Goal: Task Accomplishment & Management: Use online tool/utility

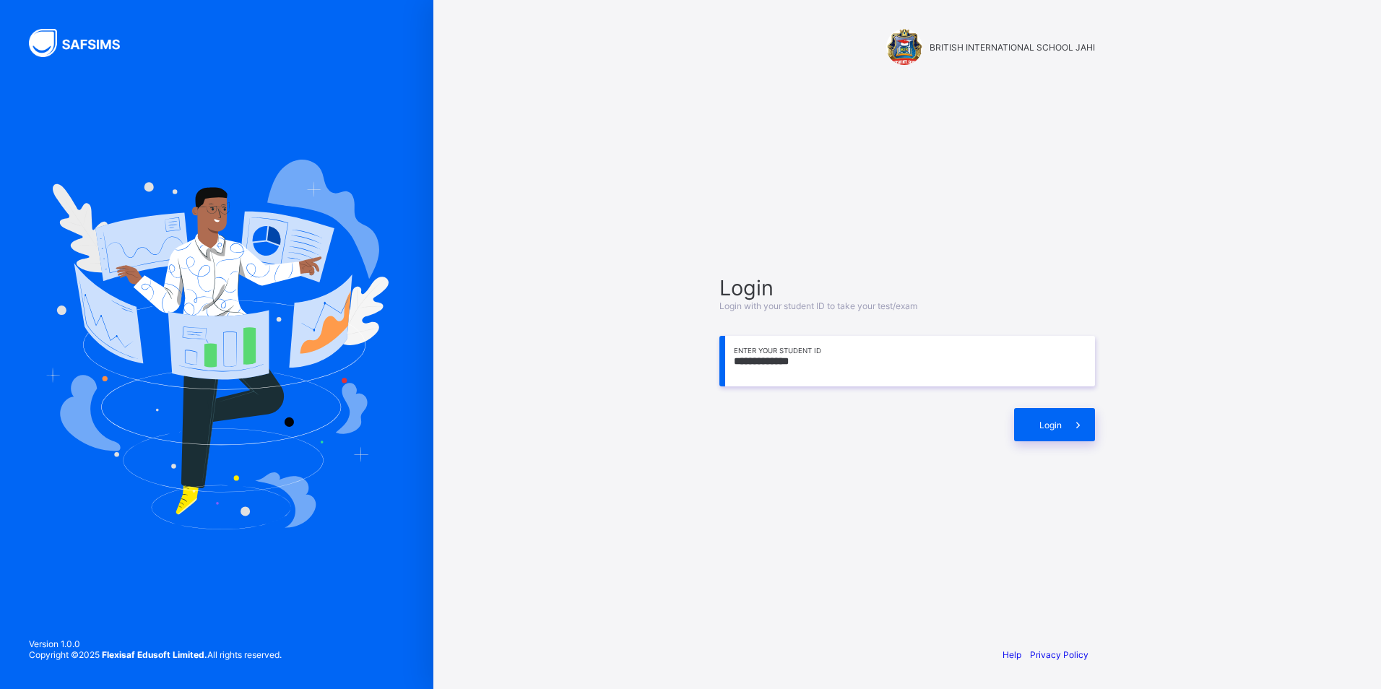
type input "**********"
click at [1064, 428] on div "Login" at bounding box center [1054, 424] width 81 height 33
click at [1083, 420] on span at bounding box center [1089, 425] width 12 height 11
click at [1070, 420] on div "Login" at bounding box center [1077, 425] width 35 height 11
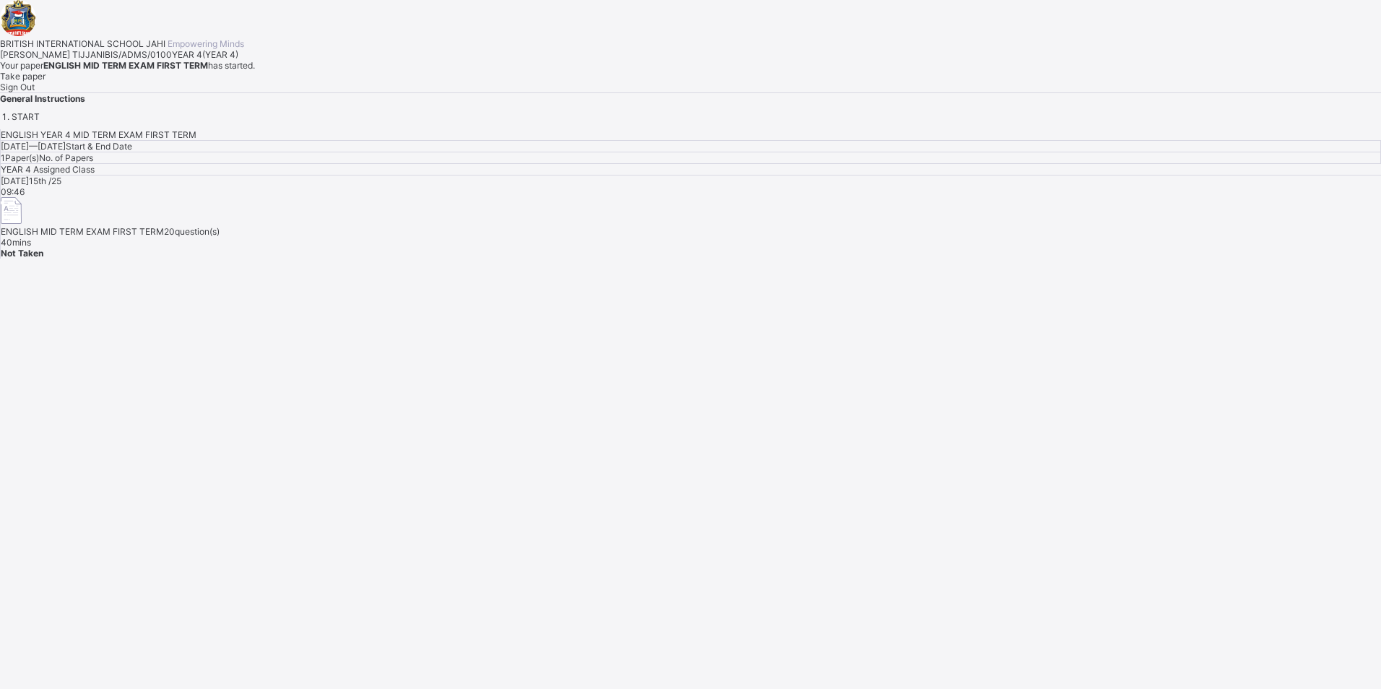
click at [46, 82] on span "Take paper" at bounding box center [23, 76] width 46 height 11
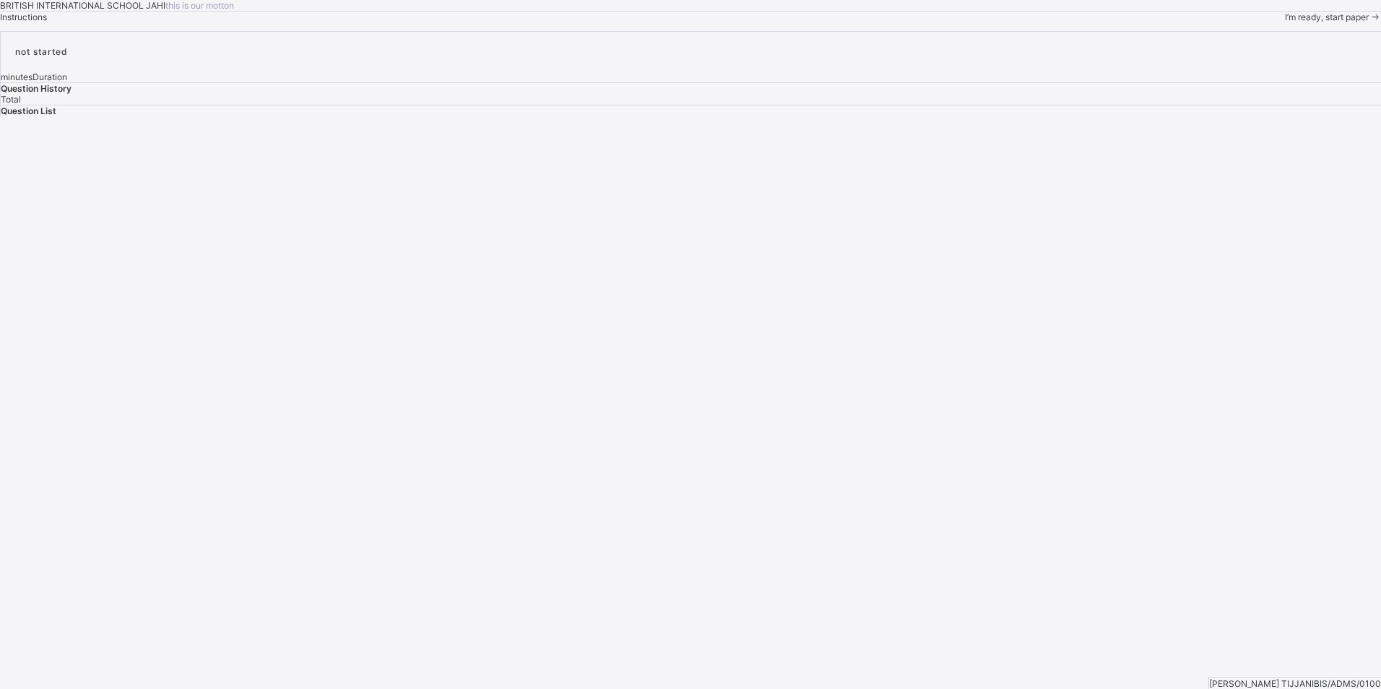
click at [1285, 22] on div "I’m ready, start paper" at bounding box center [1333, 17] width 96 height 11
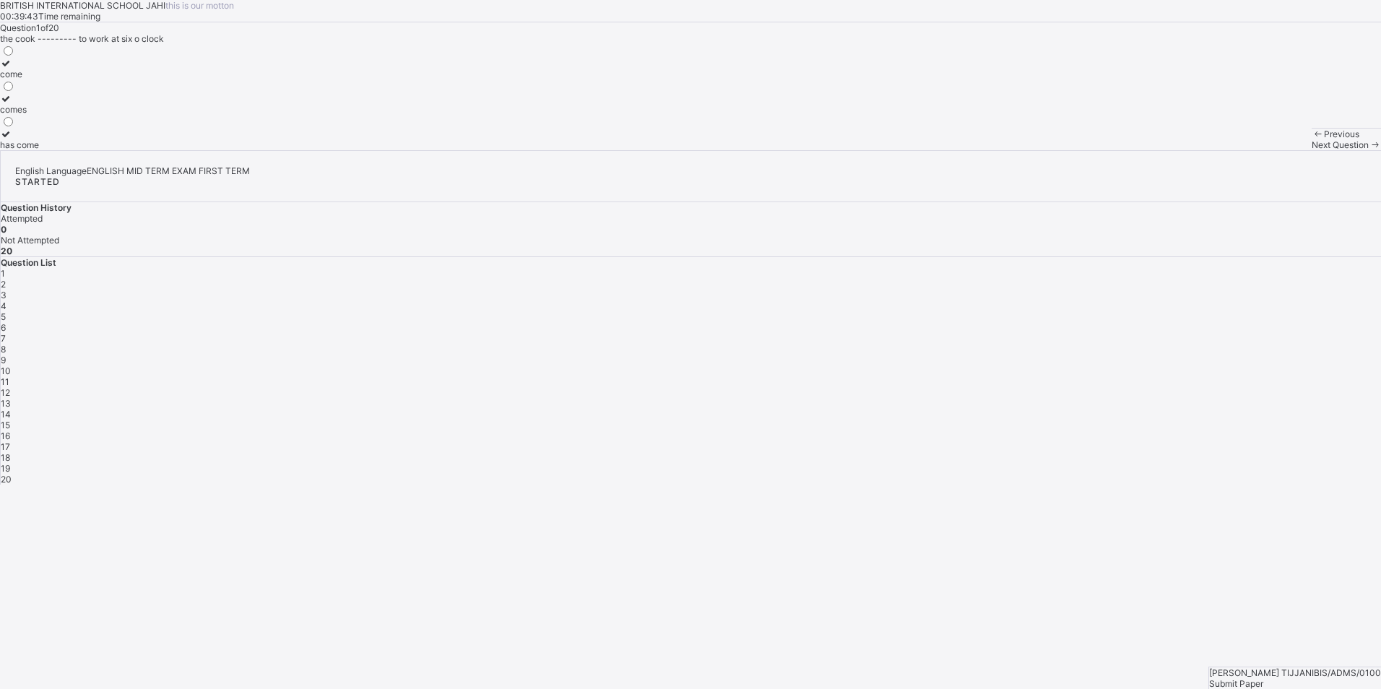
click at [39, 150] on label "has come" at bounding box center [19, 140] width 39 height 22
click at [1153, 290] on div "2" at bounding box center [691, 284] width 1380 height 11
click at [18, 115] on div "very" at bounding box center [9, 109] width 18 height 11
click at [1369, 150] on icon at bounding box center [1375, 144] width 12 height 11
click at [82, 115] on label "as soon as" at bounding box center [41, 104] width 82 height 22
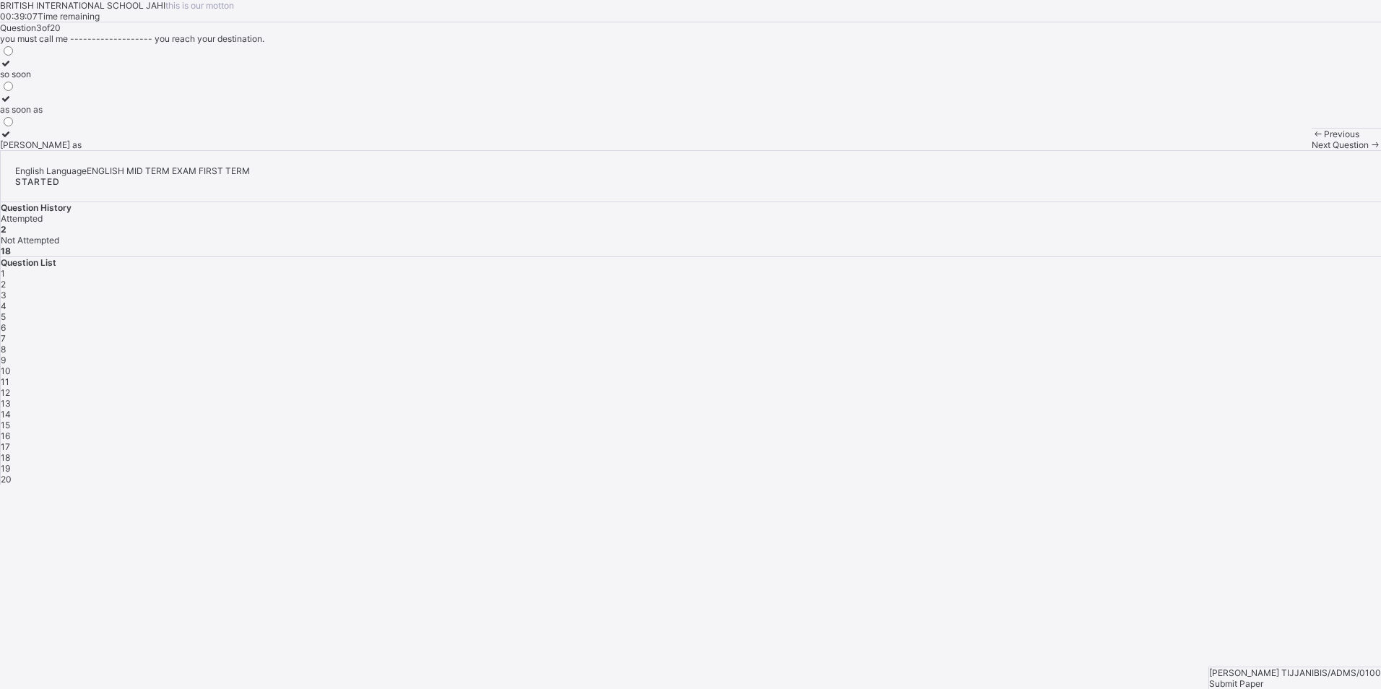
click at [1312, 150] on div "Next Question" at bounding box center [1346, 144] width 69 height 11
click at [45, 115] on div "was" at bounding box center [22, 109] width 45 height 11
click at [1312, 150] on span "Next Question" at bounding box center [1340, 144] width 57 height 11
click at [48, 79] on div "to write" at bounding box center [24, 74] width 48 height 11
click at [1305, 322] on div "6" at bounding box center [691, 327] width 1380 height 11
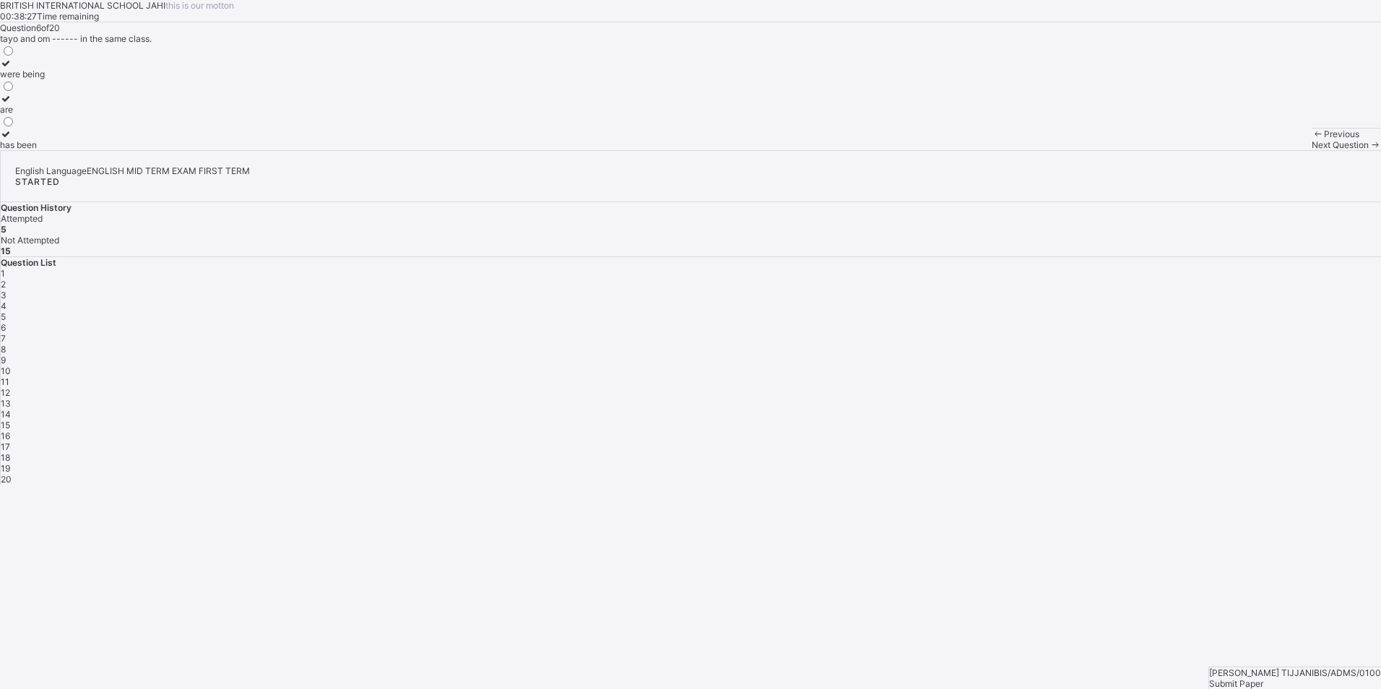
click at [45, 115] on div "are" at bounding box center [22, 109] width 45 height 11
click at [1312, 150] on span "Next Question" at bounding box center [1340, 144] width 57 height 11
click at [30, 150] on label "of" at bounding box center [15, 140] width 30 height 22
click at [1312, 150] on div "Next Question" at bounding box center [1346, 144] width 69 height 11
click at [22, 79] on div "any" at bounding box center [11, 74] width 22 height 11
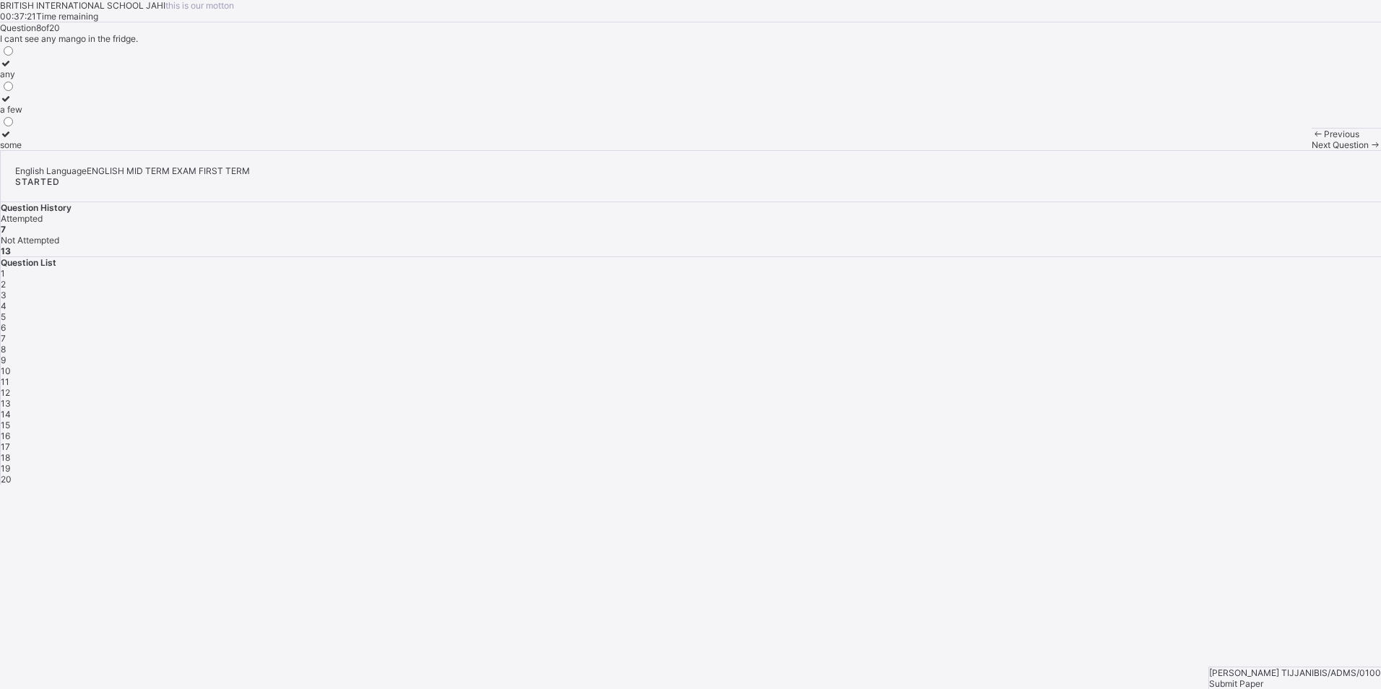
click at [1157, 355] on div "9" at bounding box center [691, 360] width 1380 height 11
click at [46, 115] on div "themselves" at bounding box center [23, 109] width 46 height 11
click at [1190, 365] on div "10" at bounding box center [691, 370] width 1380 height 11
click at [31, 115] on div "through" at bounding box center [15, 109] width 31 height 11
click at [6, 355] on span "9" at bounding box center [3, 360] width 5 height 11
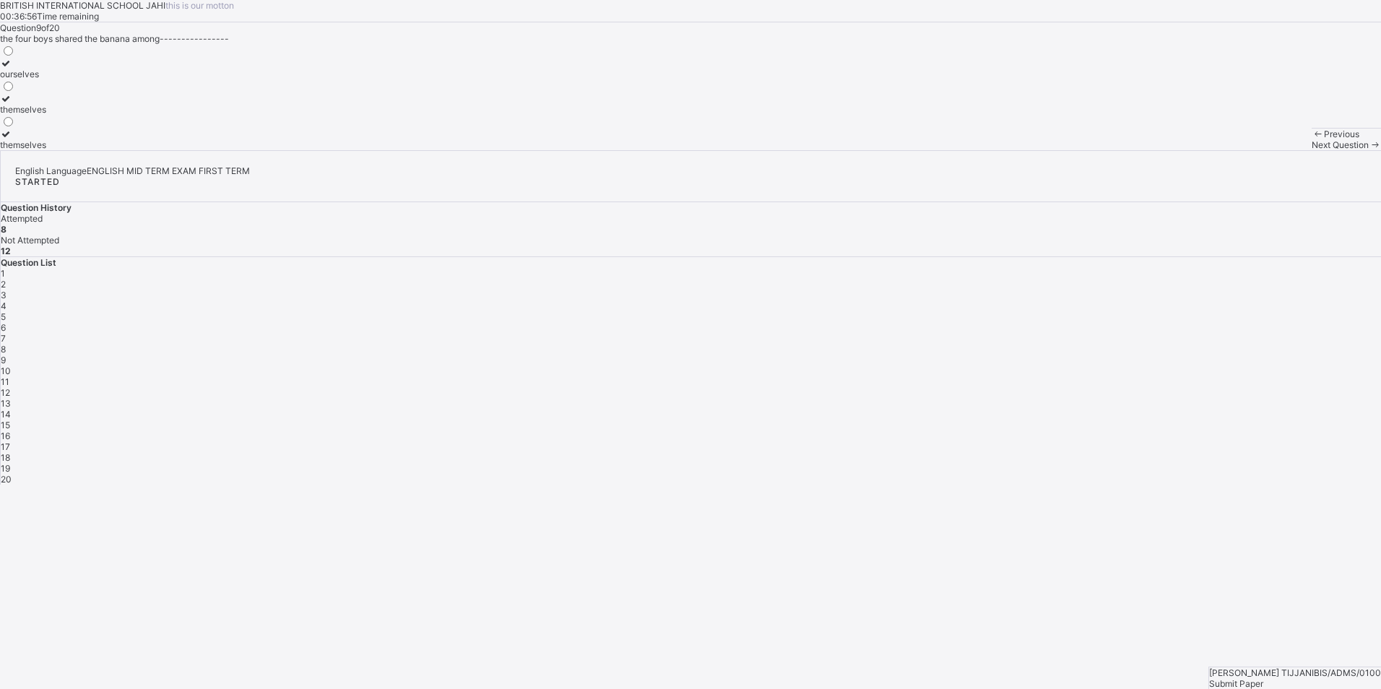
click at [46, 115] on div "themselves" at bounding box center [23, 109] width 46 height 11
click at [46, 150] on label "themselves" at bounding box center [23, 140] width 46 height 22
click at [11, 365] on span "10" at bounding box center [6, 370] width 10 height 11
click at [6, 355] on span "9" at bounding box center [3, 360] width 5 height 11
click at [46, 115] on label "themselves" at bounding box center [23, 104] width 46 height 22
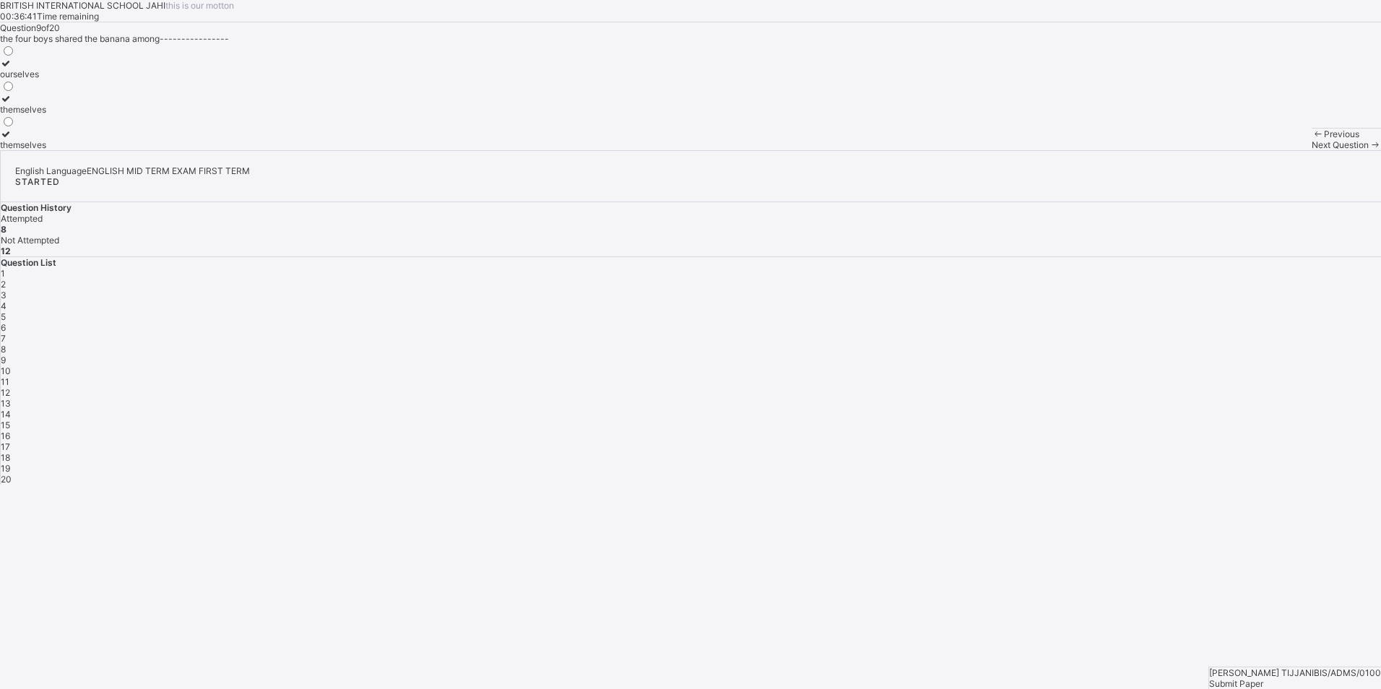
click at [11, 365] on span "10" at bounding box center [6, 370] width 10 height 11
click at [31, 115] on label "through" at bounding box center [15, 104] width 31 height 22
click at [1226, 376] on div "11" at bounding box center [691, 381] width 1380 height 11
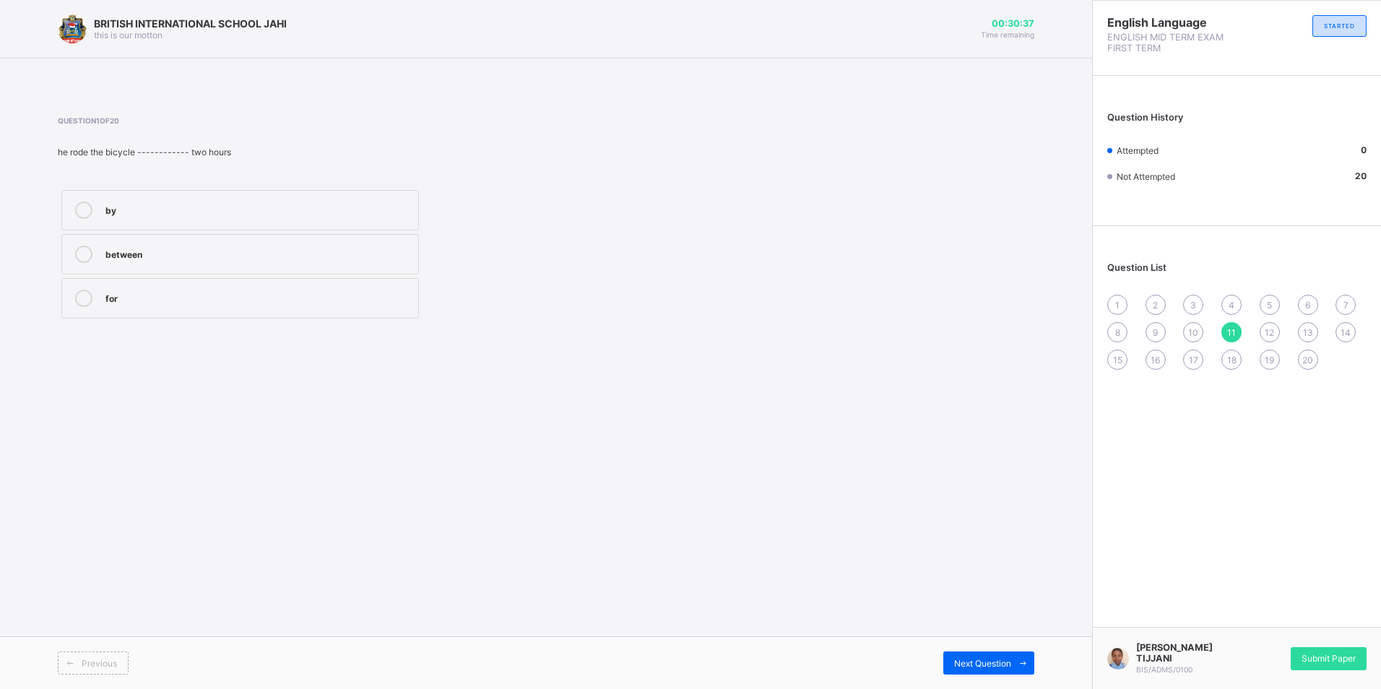
click at [1120, 300] on div "1" at bounding box center [1117, 305] width 20 height 20
click at [294, 292] on div "has come" at bounding box center [258, 297] width 306 height 14
click at [159, 295] on div "for" at bounding box center [258, 297] width 306 height 14
click at [1273, 332] on span "12" at bounding box center [1269, 332] width 9 height 11
click at [155, 220] on label "and" at bounding box center [240, 210] width 358 height 40
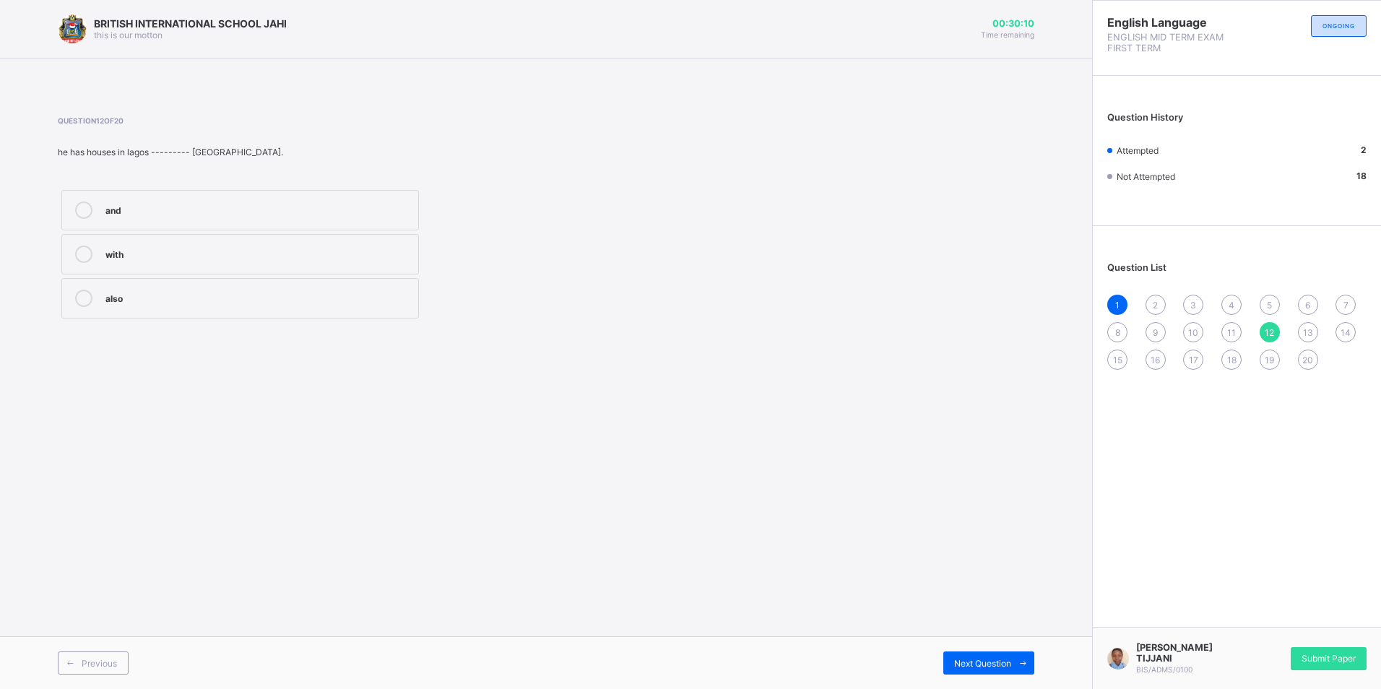
click at [1156, 298] on div "2" at bounding box center [1156, 305] width 20 height 20
click at [254, 248] on div "very" at bounding box center [258, 253] width 306 height 14
click at [1192, 303] on span "3" at bounding box center [1193, 305] width 6 height 11
click at [1147, 296] on div "1 2 3 4 5 6 7 8 9 10 11 12 13 14 15 16 17 18 19 20" at bounding box center [1236, 332] width 259 height 75
click at [1152, 303] on div "2" at bounding box center [1156, 305] width 20 height 20
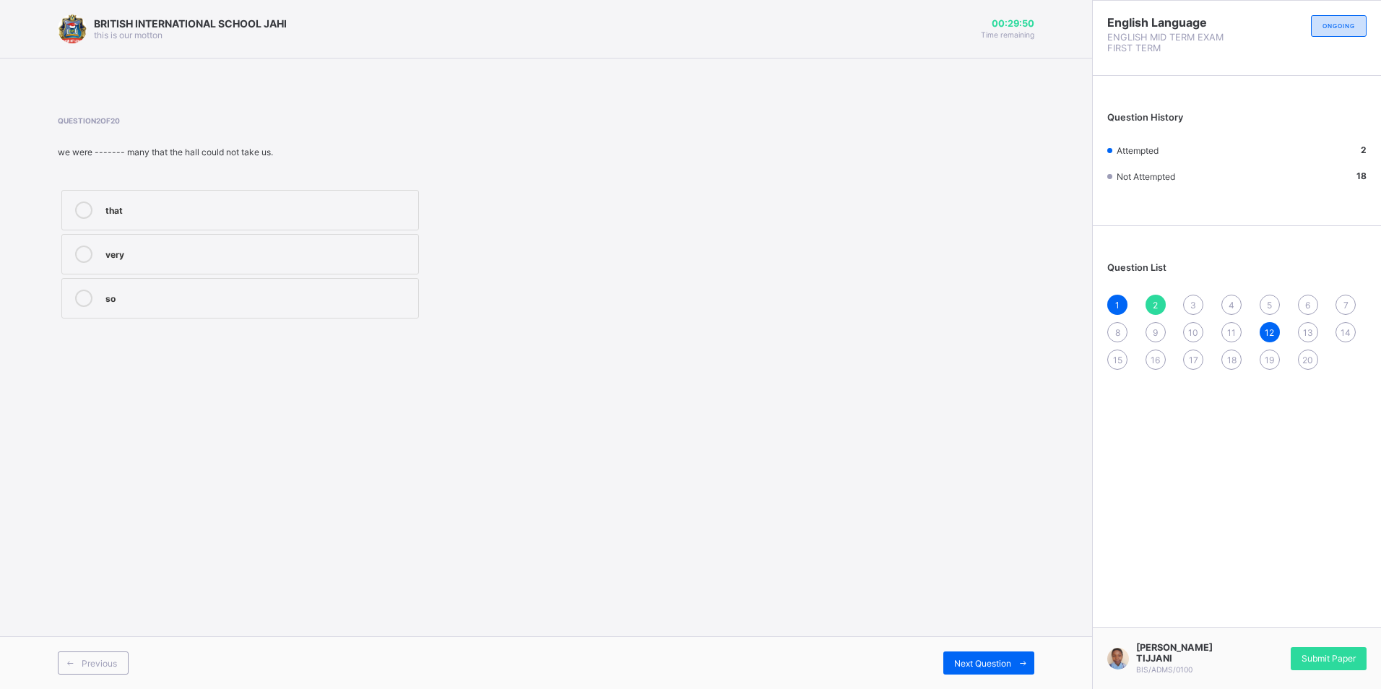
click at [262, 254] on div "very" at bounding box center [258, 253] width 306 height 14
click at [995, 658] on div "Next Question" at bounding box center [988, 663] width 91 height 23
click at [137, 259] on div "as soon as" at bounding box center [258, 253] width 306 height 14
click at [951, 653] on div "Next Question" at bounding box center [988, 663] width 91 height 23
click at [243, 264] on label "was" at bounding box center [240, 254] width 358 height 40
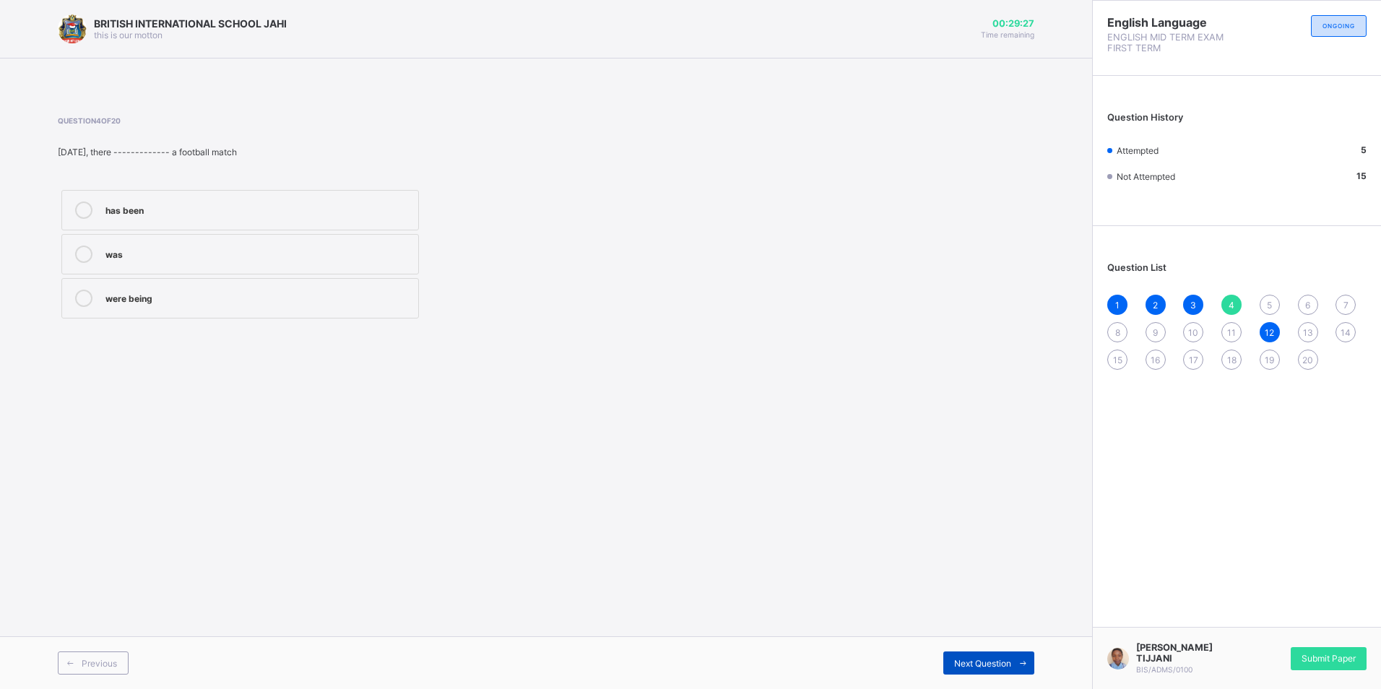
click at [979, 654] on div "Next Question" at bounding box center [988, 663] width 91 height 23
click at [273, 200] on label "to write" at bounding box center [240, 210] width 358 height 40
click at [976, 658] on span "Next Question" at bounding box center [982, 663] width 57 height 11
click at [1265, 298] on div "5" at bounding box center [1270, 305] width 20 height 20
click at [235, 211] on div "to write" at bounding box center [258, 209] width 306 height 14
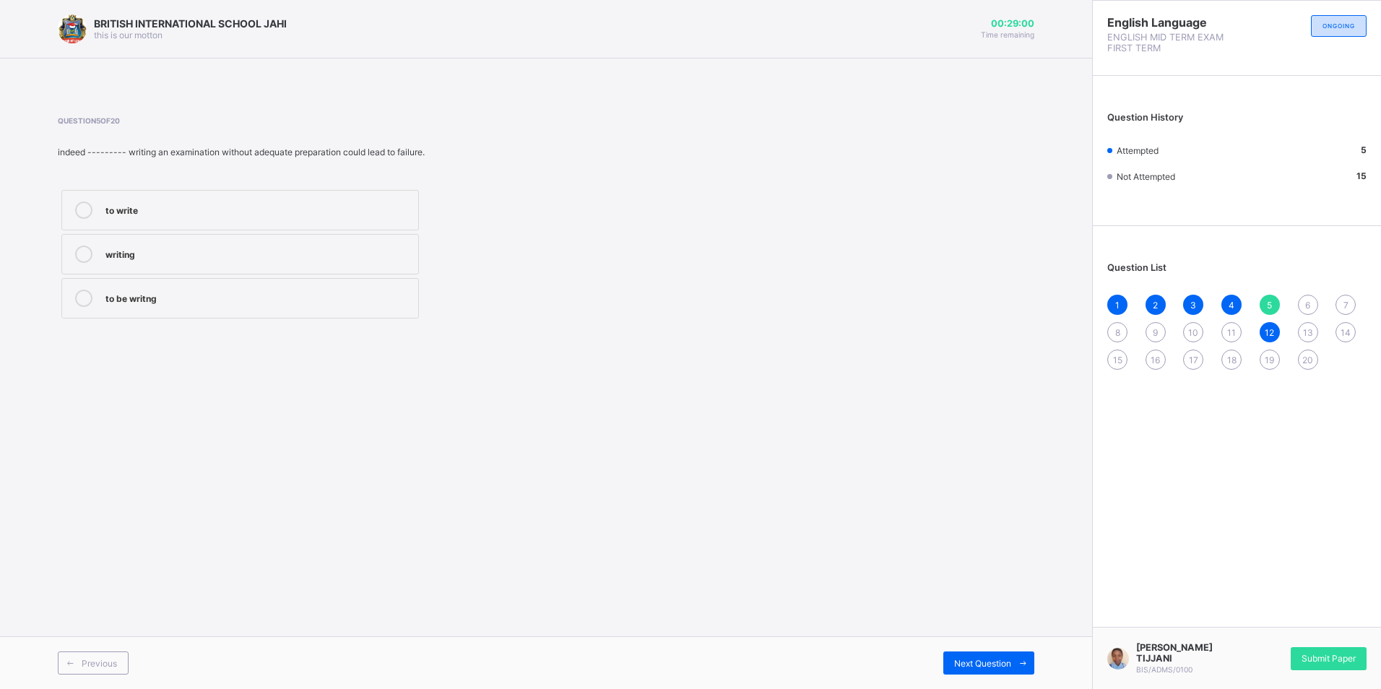
drag, startPoint x: 971, startPoint y: 657, endPoint x: 979, endPoint y: 649, distance: 11.2
click at [979, 649] on div "Previous Next Question" at bounding box center [546, 662] width 1092 height 53
drag, startPoint x: 979, startPoint y: 649, endPoint x: 987, endPoint y: 658, distance: 11.8
click at [987, 658] on span "Next Question" at bounding box center [982, 663] width 57 height 11
click at [209, 254] on div "are" at bounding box center [258, 253] width 306 height 14
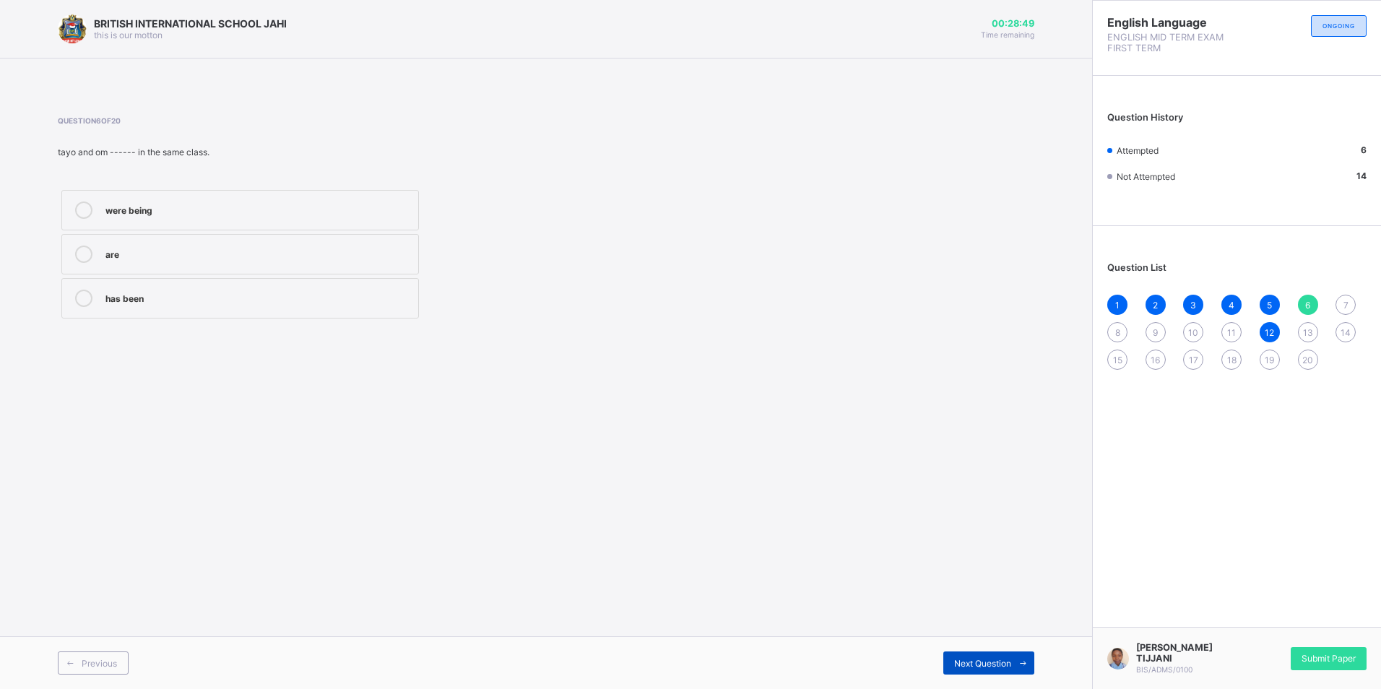
click at [959, 651] on div "Previous Next Question" at bounding box center [546, 662] width 1092 height 53
click at [961, 653] on div "Next Question" at bounding box center [988, 663] width 91 height 23
click at [1312, 308] on div "6" at bounding box center [1308, 305] width 20 height 20
click at [265, 254] on div "are" at bounding box center [258, 253] width 306 height 14
click at [950, 650] on div "Previous Next Question" at bounding box center [546, 662] width 1092 height 53
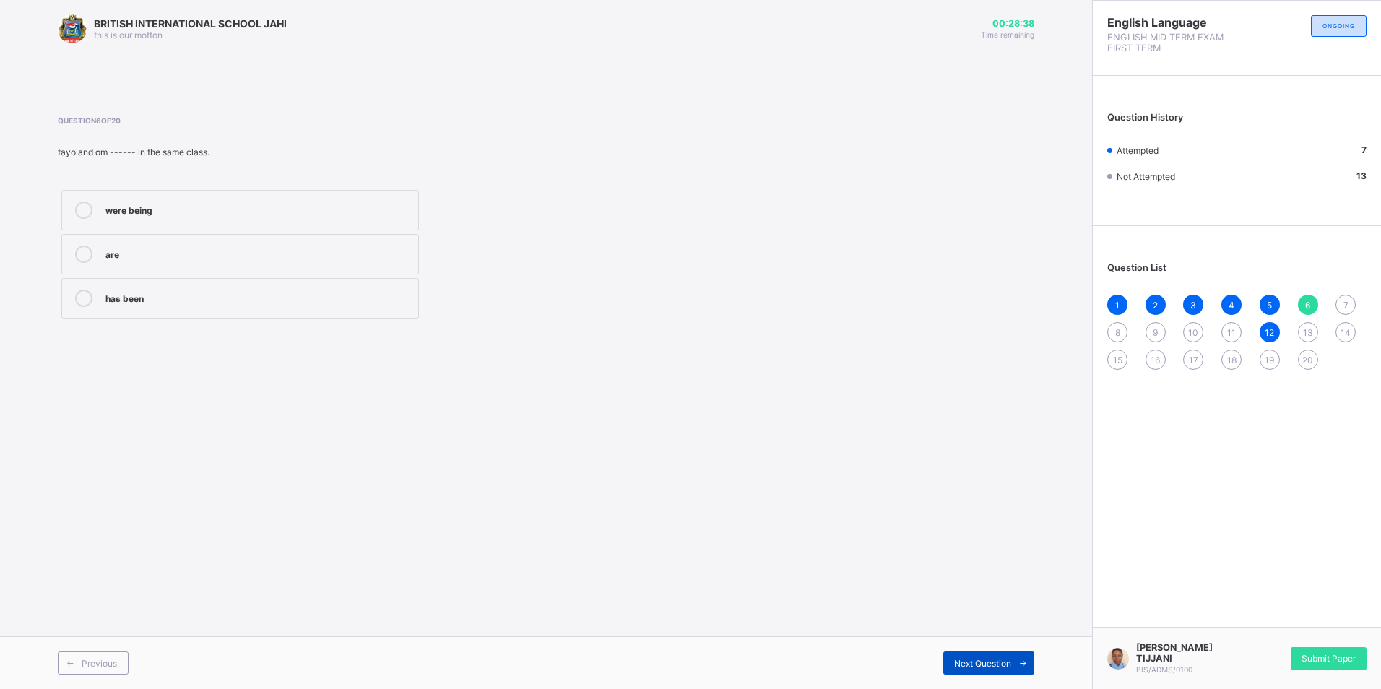
click at [952, 658] on div "Next Question" at bounding box center [988, 663] width 91 height 23
click at [163, 299] on div "of" at bounding box center [258, 297] width 306 height 14
click at [957, 653] on div "Next Question" at bounding box center [988, 663] width 91 height 23
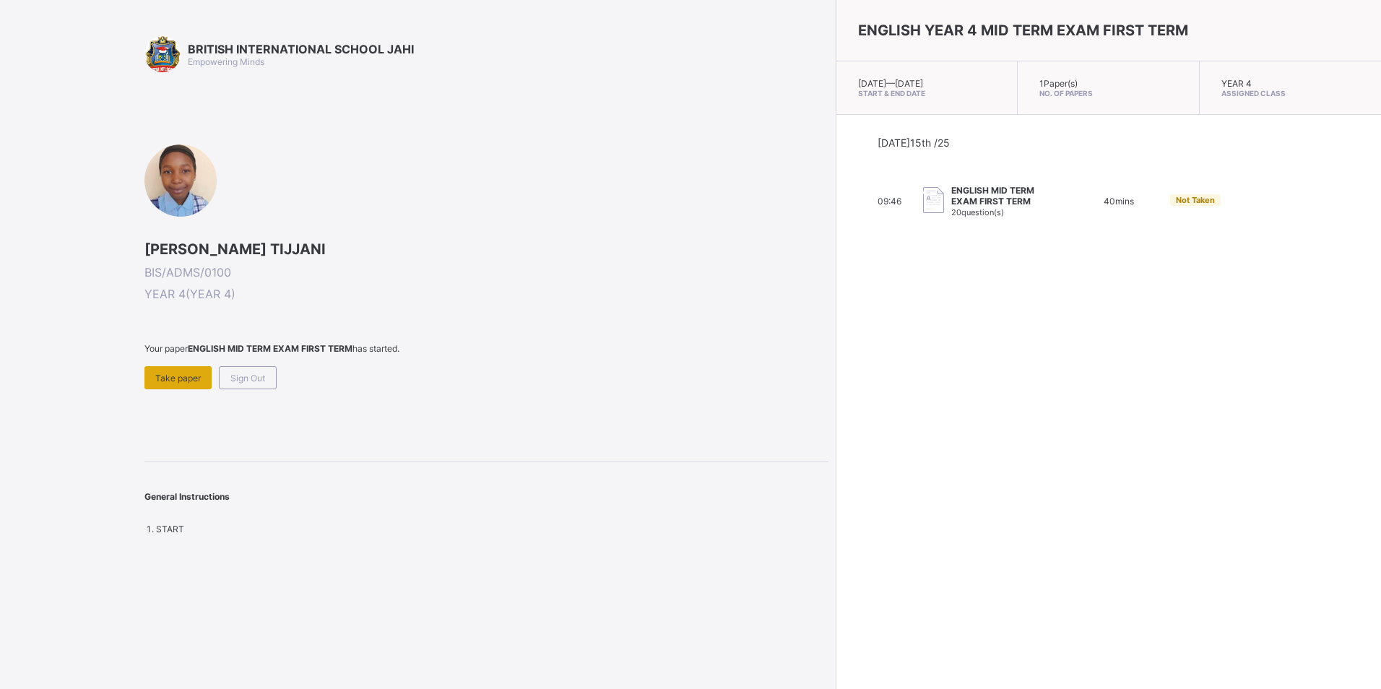
click at [160, 374] on span "Take paper" at bounding box center [178, 378] width 46 height 11
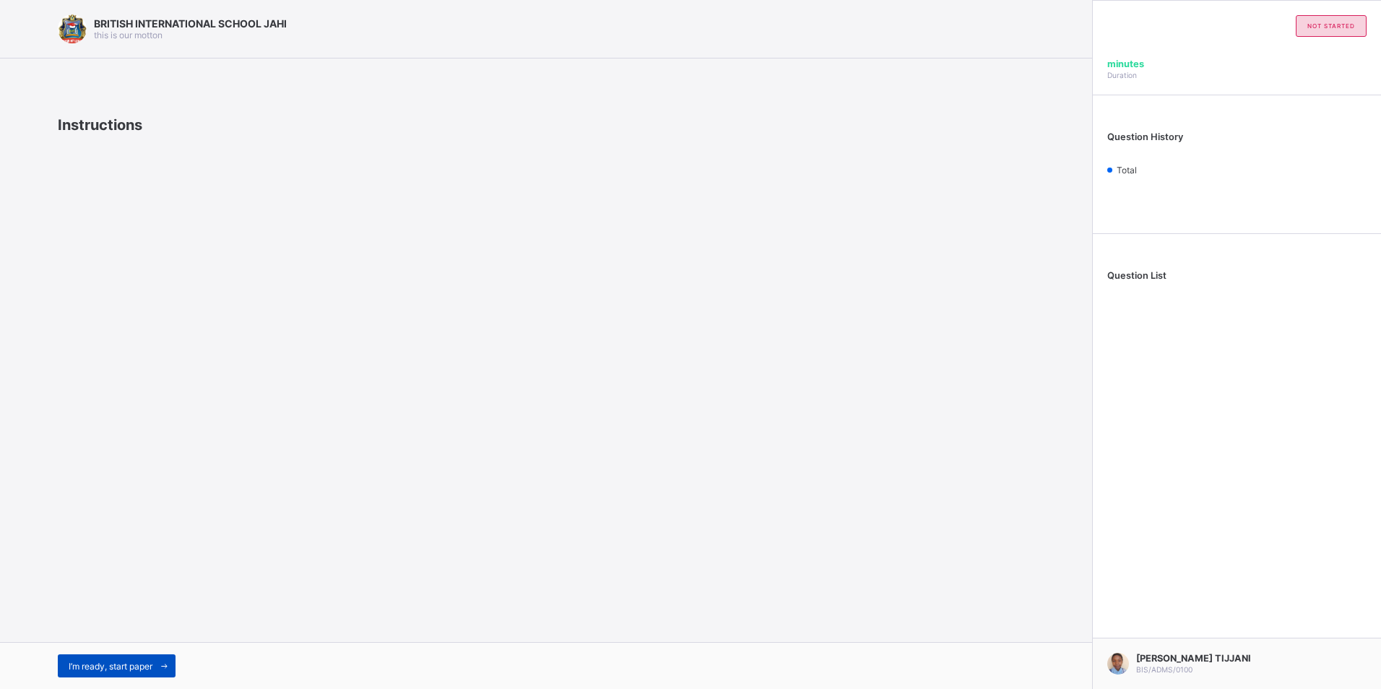
click at [138, 657] on div "I’m ready, start paper" at bounding box center [117, 665] width 118 height 23
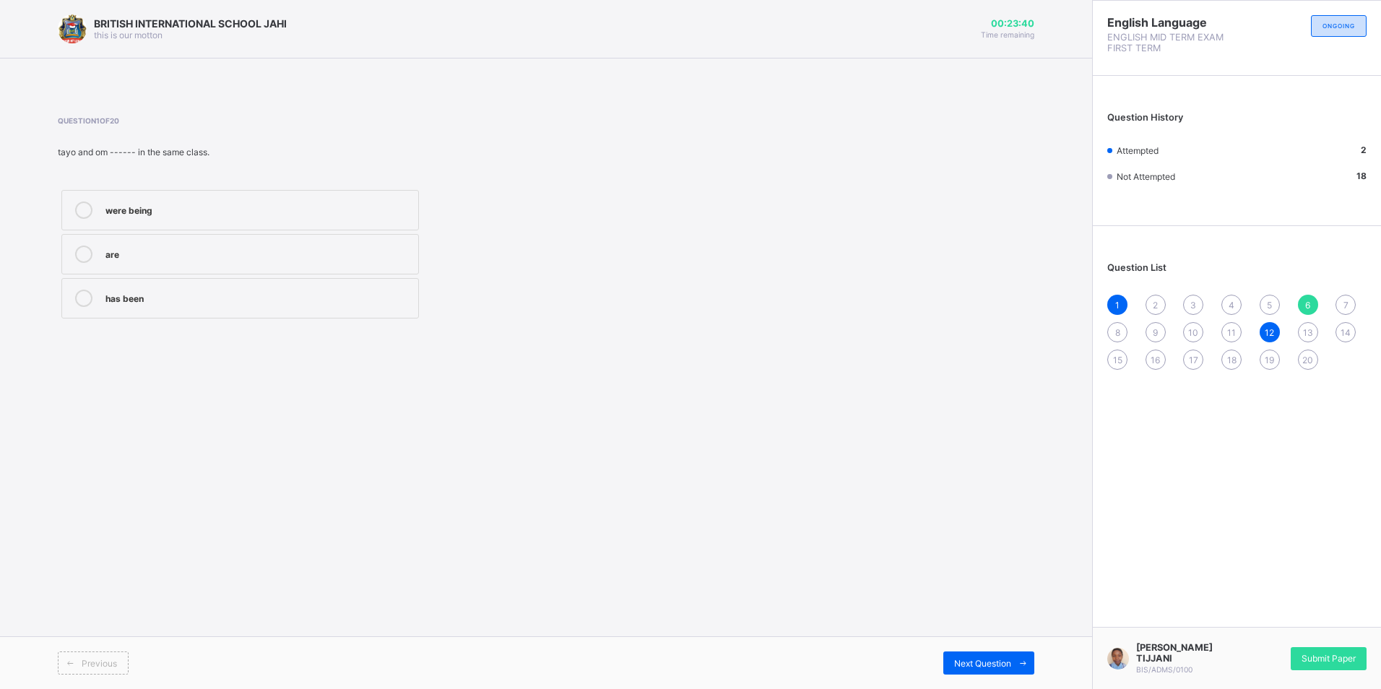
click at [1158, 301] on span "2" at bounding box center [1155, 305] width 5 height 11
click at [1309, 304] on span "6" at bounding box center [1307, 305] width 5 height 11
click at [1305, 326] on div "13" at bounding box center [1308, 332] width 20 height 20
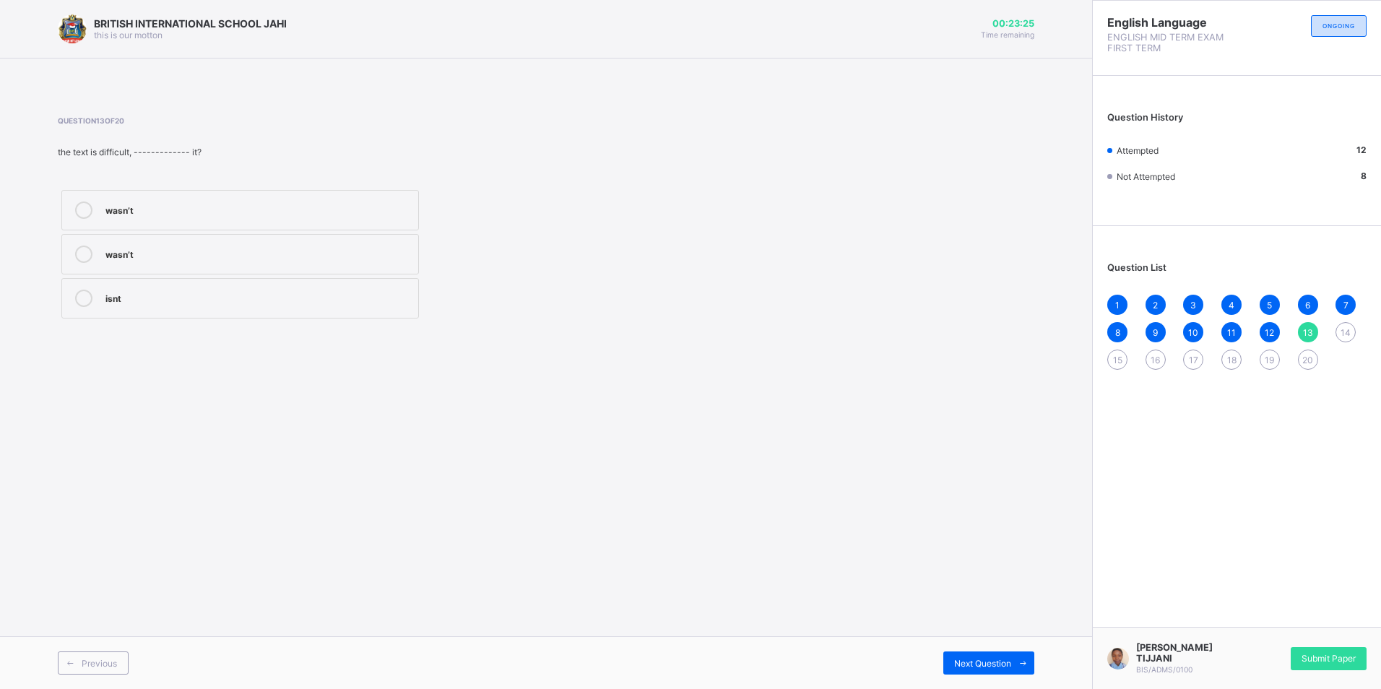
click at [195, 307] on label "isnt" at bounding box center [240, 298] width 358 height 40
click at [1349, 327] on span "14" at bounding box center [1346, 332] width 10 height 11
click at [323, 294] on div "does" at bounding box center [258, 297] width 306 height 14
click at [1118, 367] on div "15" at bounding box center [1117, 360] width 20 height 20
click at [177, 299] on div "is playing" at bounding box center [258, 297] width 306 height 14
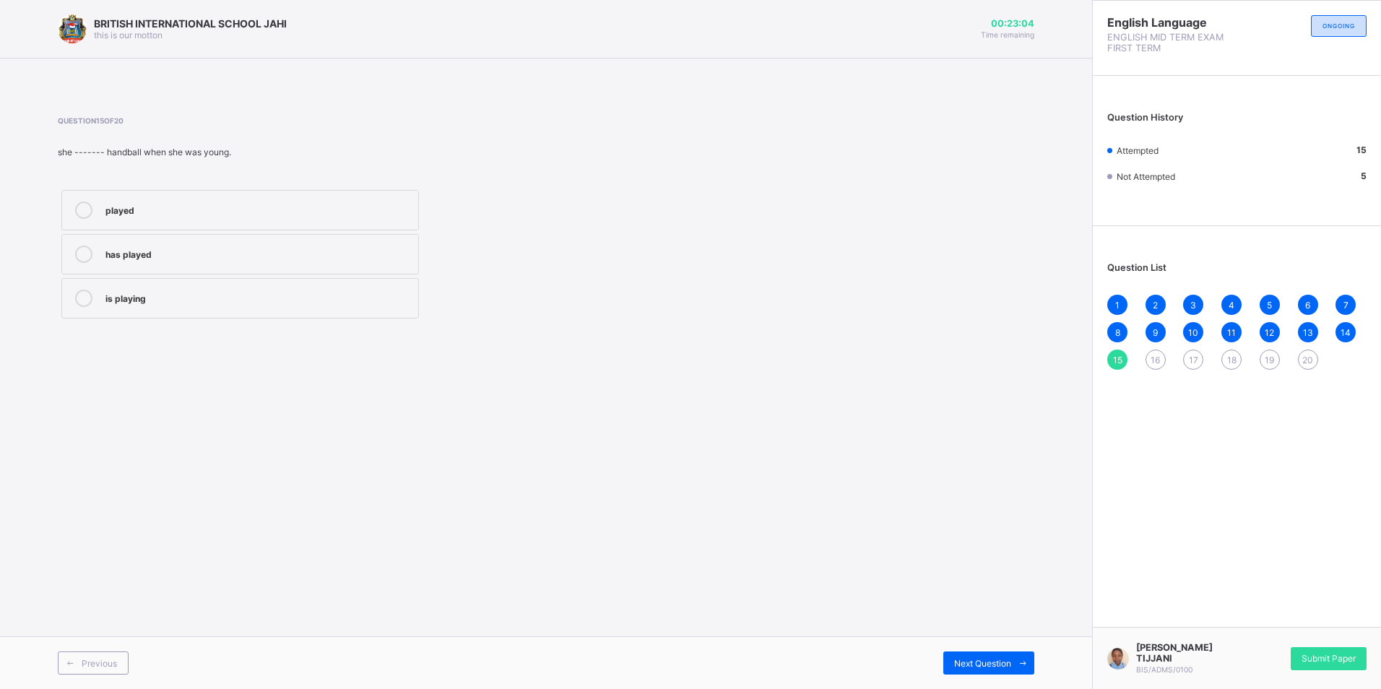
click at [228, 259] on div "has played" at bounding box center [258, 253] width 306 height 14
click at [1152, 360] on span "16" at bounding box center [1155, 360] width 9 height 11
drag, startPoint x: 189, startPoint y: 249, endPoint x: 197, endPoint y: 250, distance: 8.7
click at [195, 250] on div "walking" at bounding box center [258, 253] width 306 height 14
click at [1198, 356] on span "17" at bounding box center [1193, 360] width 9 height 11
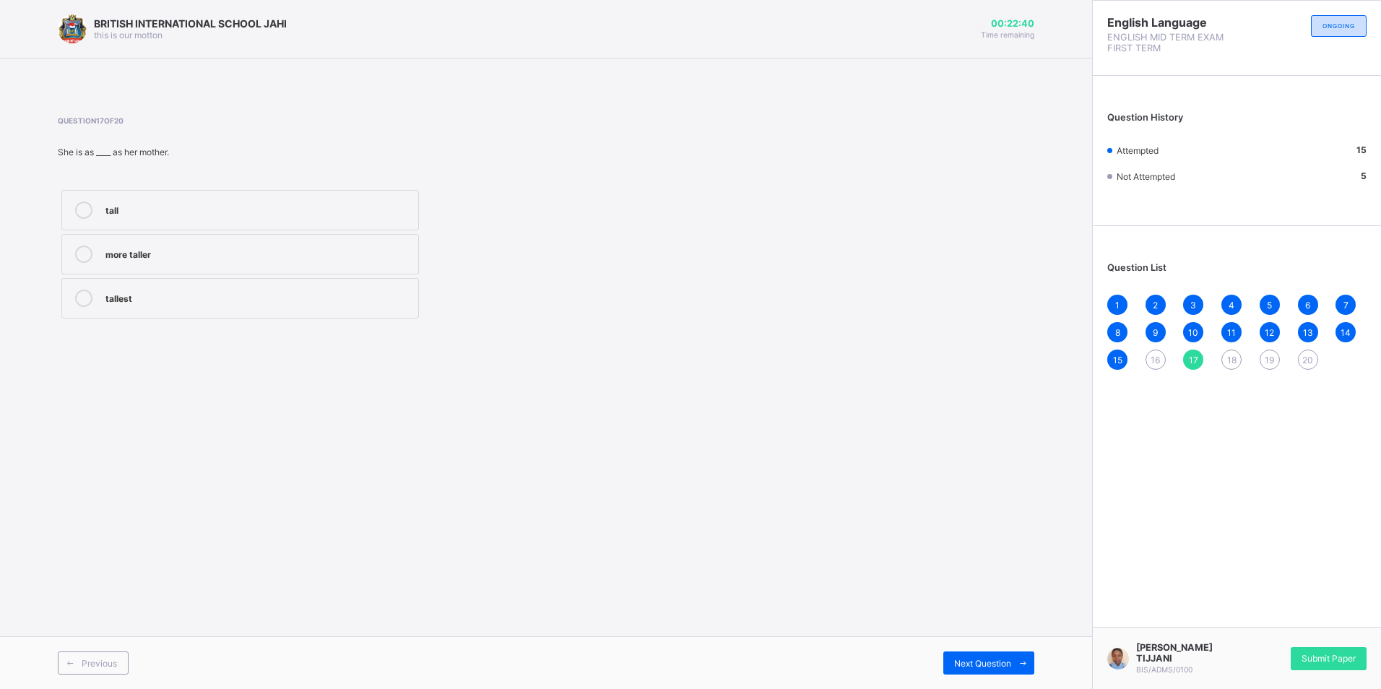
click at [307, 218] on div "tall" at bounding box center [258, 210] width 306 height 17
click at [1156, 354] on div "16" at bounding box center [1156, 360] width 20 height 20
click at [99, 249] on label "walking" at bounding box center [240, 254] width 358 height 40
click at [1219, 355] on div "1 2 3 4 5 6 7 8 9 10 11 12 13 14 15 16 17 18 19 20" at bounding box center [1236, 332] width 259 height 75
click at [1229, 357] on span "18" at bounding box center [1231, 360] width 9 height 11
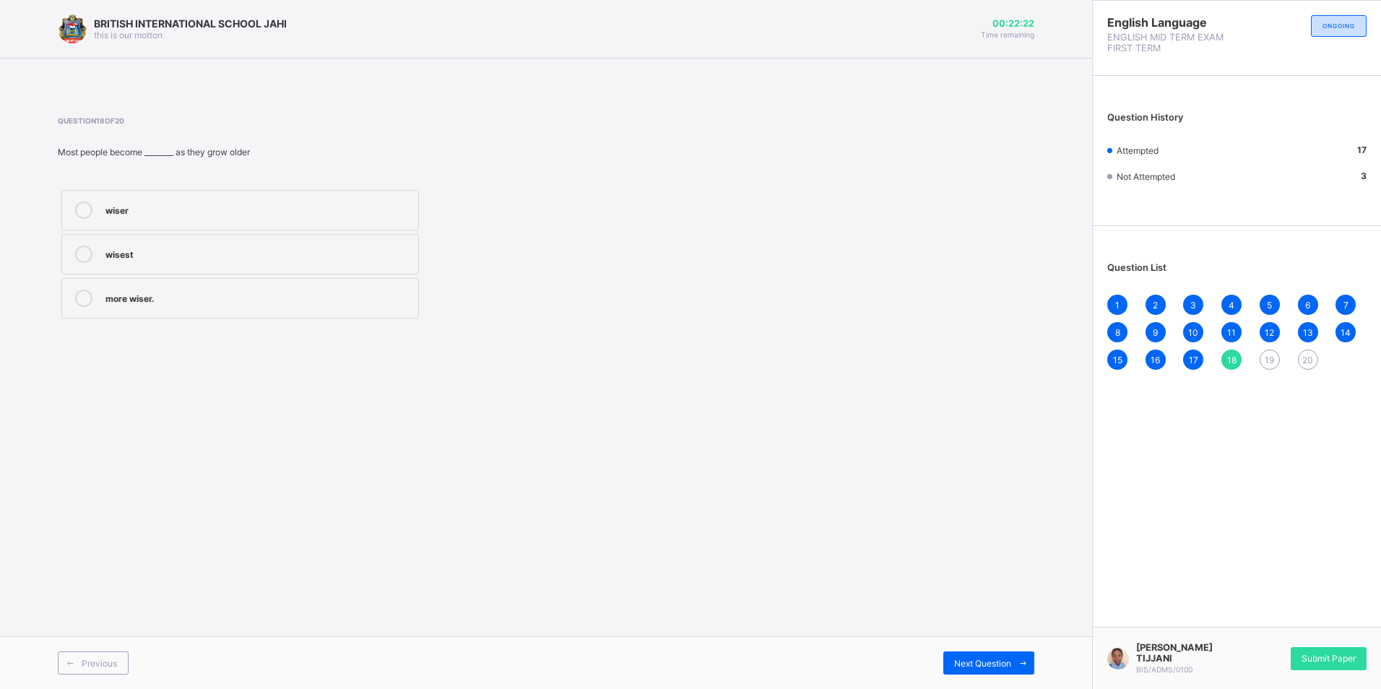
click at [235, 209] on div "wiser" at bounding box center [258, 209] width 306 height 14
click at [230, 308] on label "more wiser." at bounding box center [240, 298] width 358 height 40
click at [1263, 356] on div "19" at bounding box center [1270, 360] width 20 height 20
drag, startPoint x: 282, startPoint y: 303, endPoint x: 286, endPoint y: 311, distance: 8.1
click at [286, 311] on label "oldest" at bounding box center [240, 298] width 358 height 40
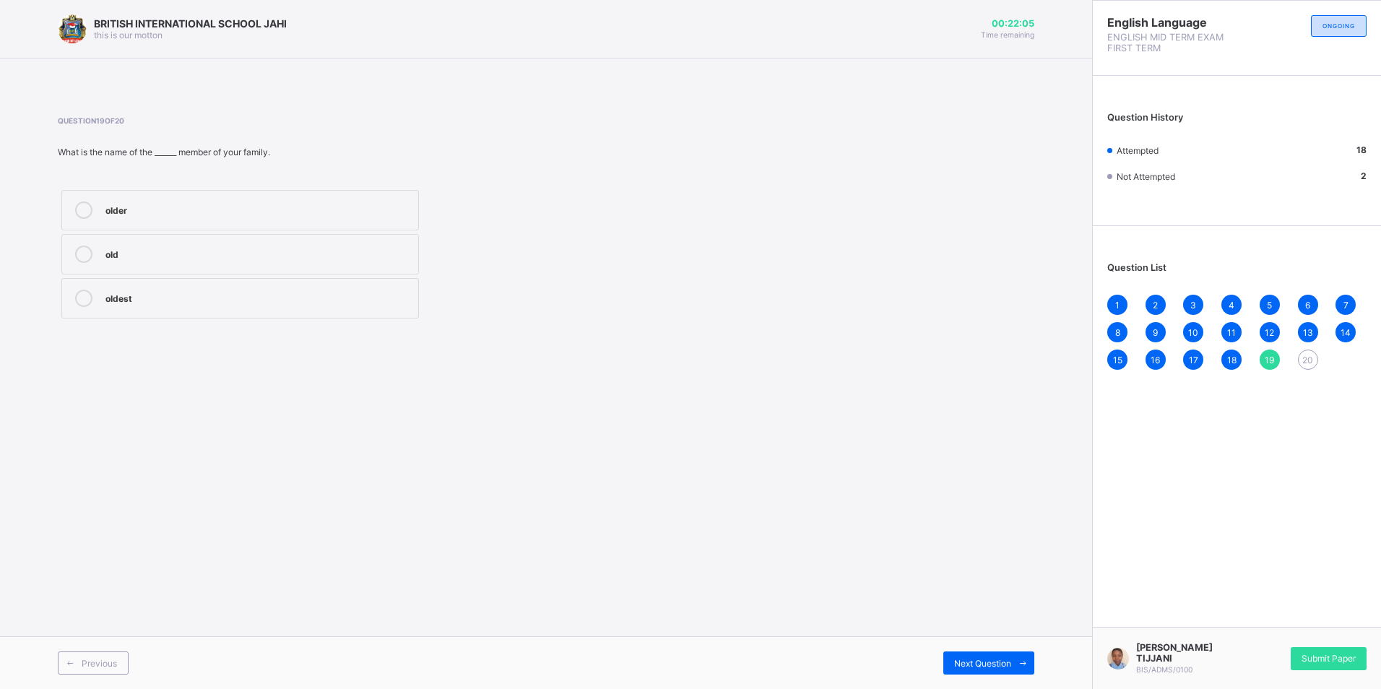
click at [1315, 353] on div "20" at bounding box center [1308, 360] width 20 height 20
click at [233, 251] on div "most intelligent" at bounding box center [258, 253] width 306 height 14
click at [1315, 657] on span "Submit Paper" at bounding box center [1329, 658] width 54 height 11
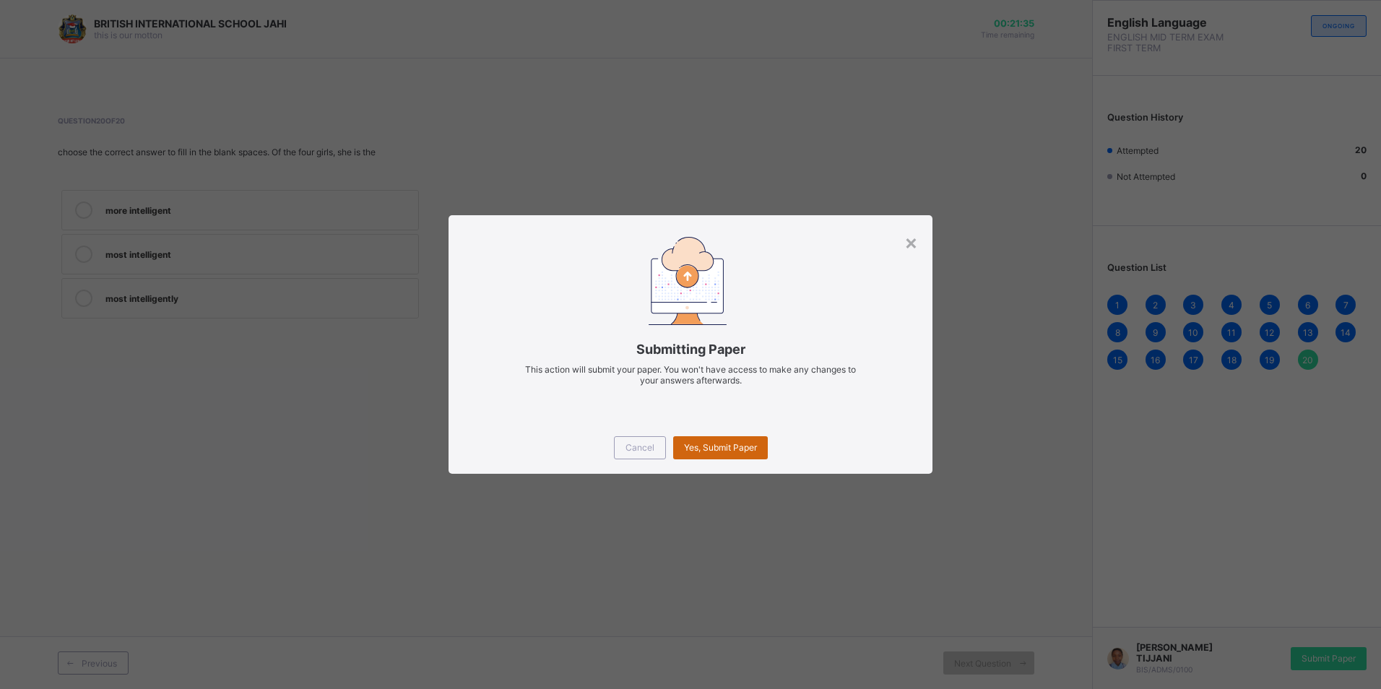
click at [705, 441] on div "Yes, Submit Paper" at bounding box center [720, 447] width 95 height 23
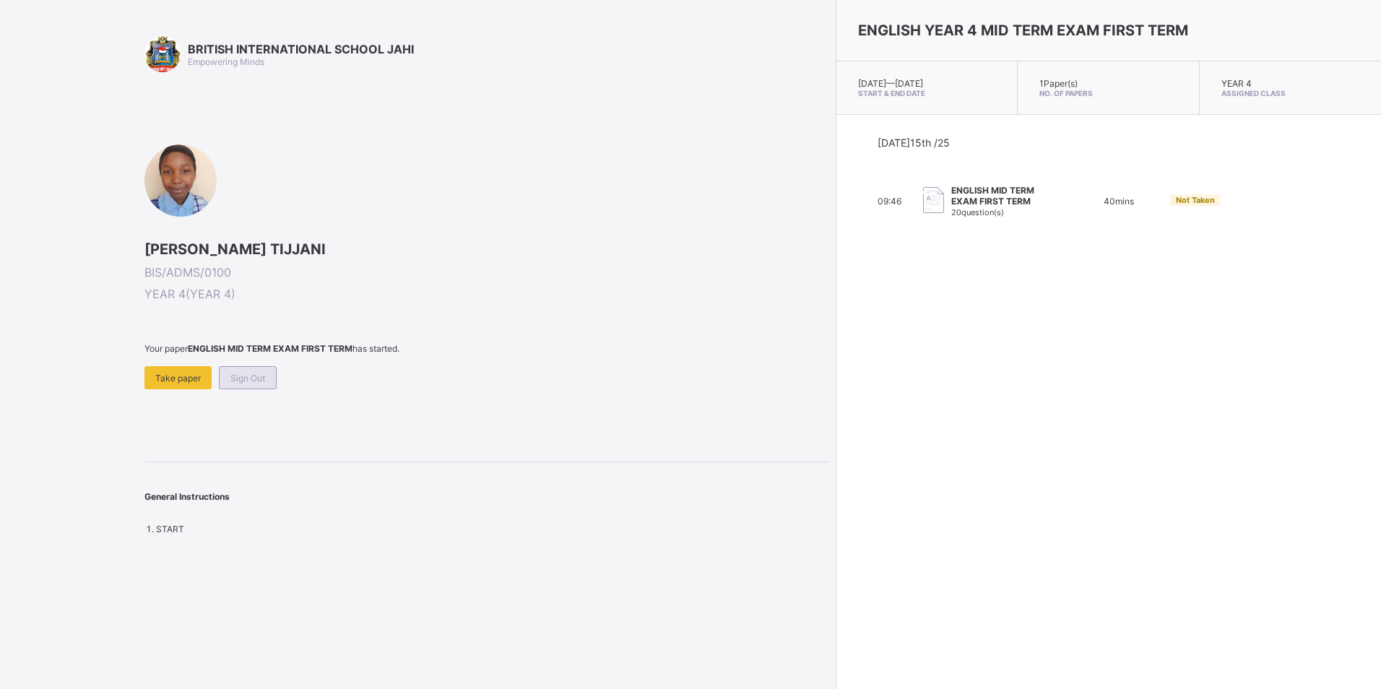
click at [261, 377] on span "Sign Out" at bounding box center [247, 378] width 35 height 11
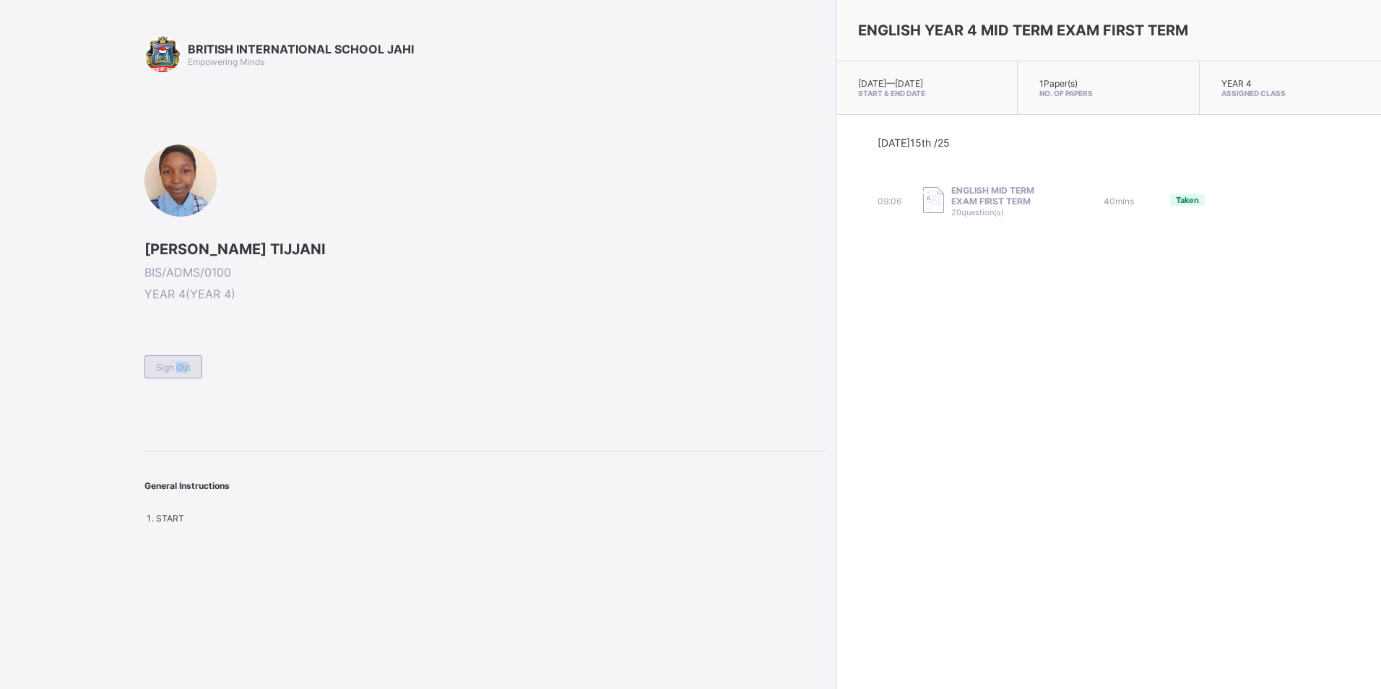
click at [181, 373] on div "Sign Out" at bounding box center [173, 366] width 58 height 23
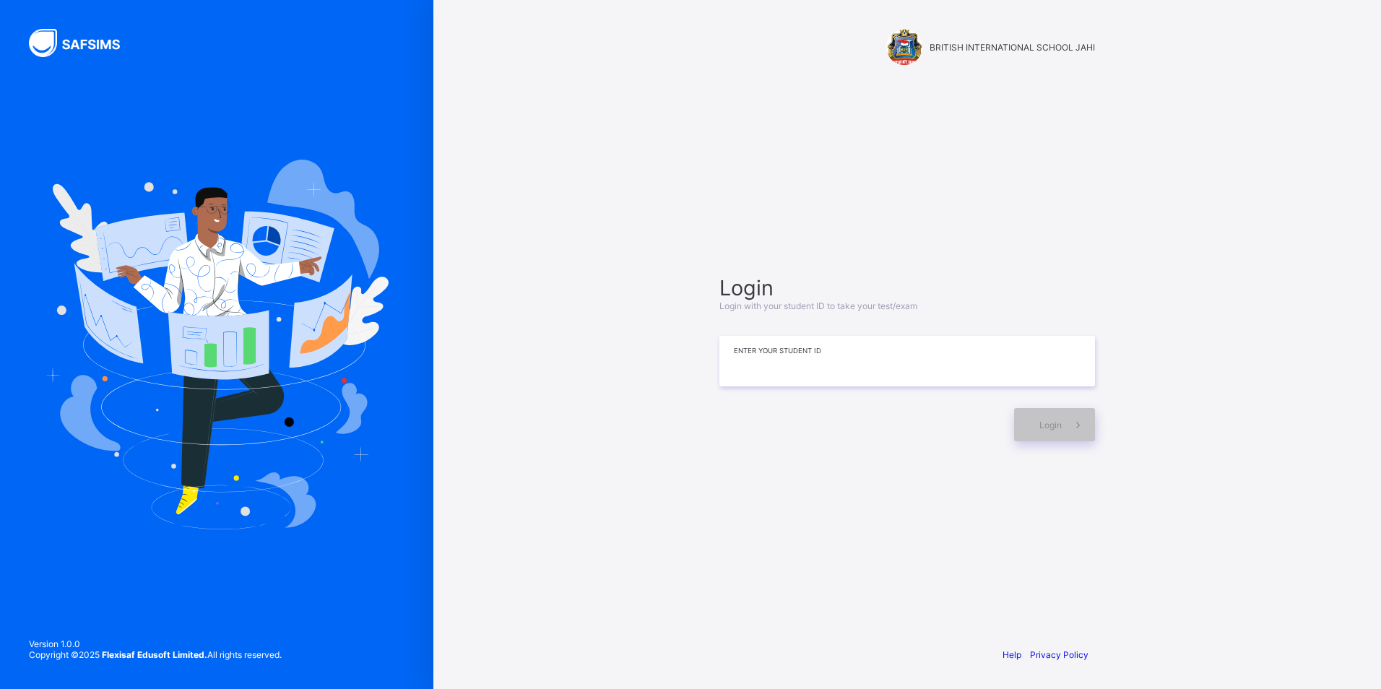
click at [849, 364] on input at bounding box center [907, 361] width 376 height 51
type input "**********"
click at [1036, 420] on div "Login" at bounding box center [1054, 424] width 81 height 33
drag, startPoint x: 1065, startPoint y: 415, endPoint x: 1054, endPoint y: 392, distance: 25.2
click at [1059, 402] on div "Login" at bounding box center [907, 418] width 376 height 48
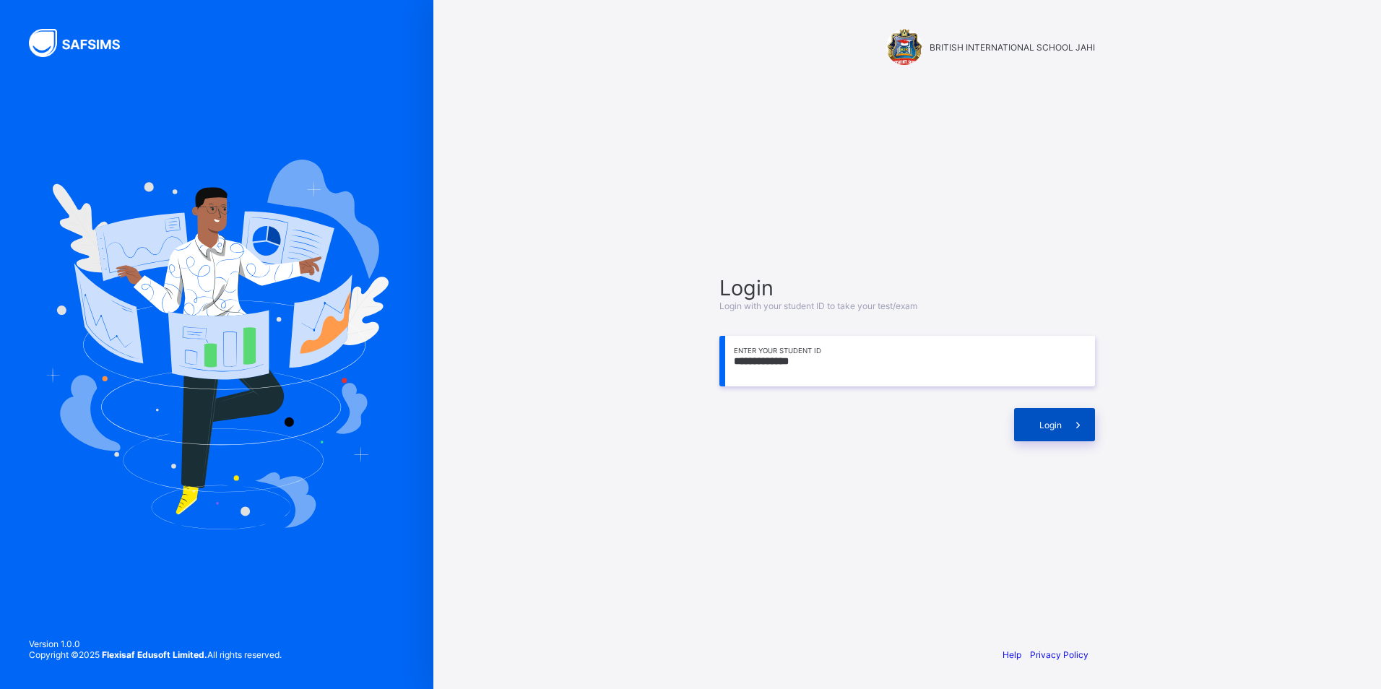
drag, startPoint x: 1031, startPoint y: 430, endPoint x: 1026, endPoint y: 418, distance: 13.3
click at [1028, 424] on div "Login" at bounding box center [1054, 424] width 81 height 33
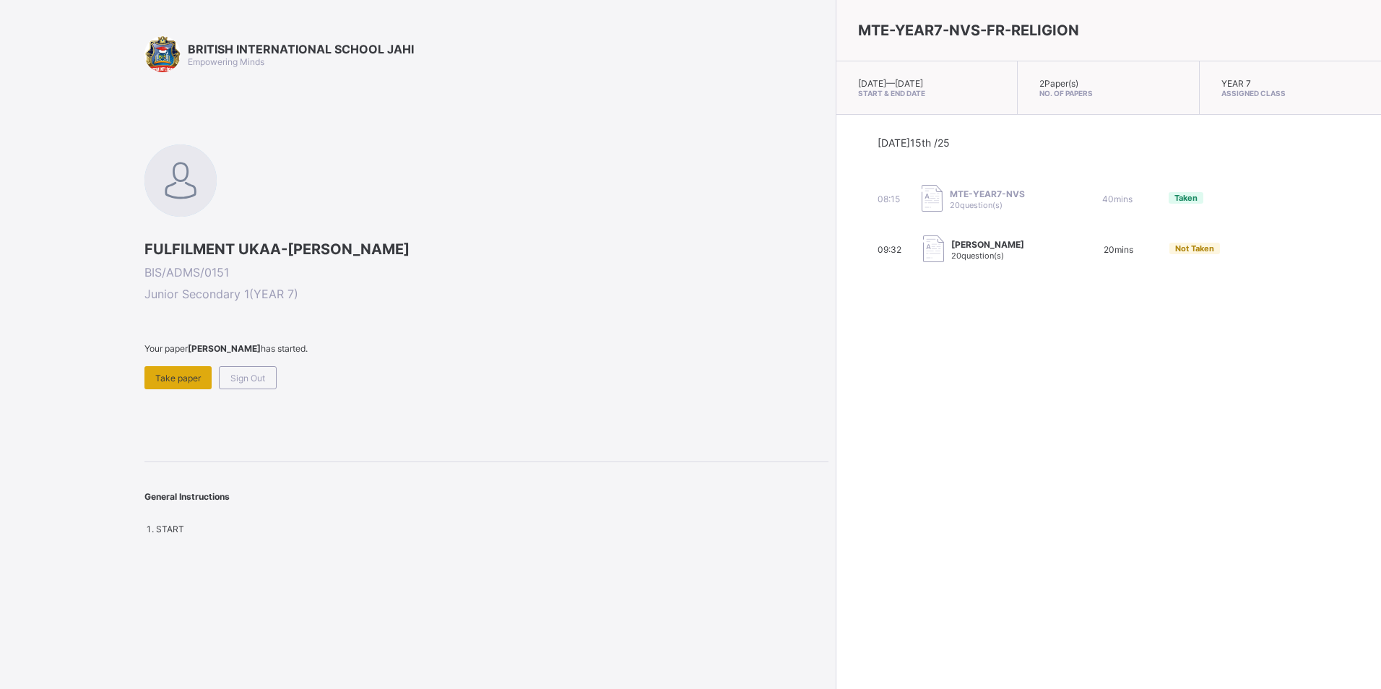
click at [168, 381] on span "Take paper" at bounding box center [178, 378] width 46 height 11
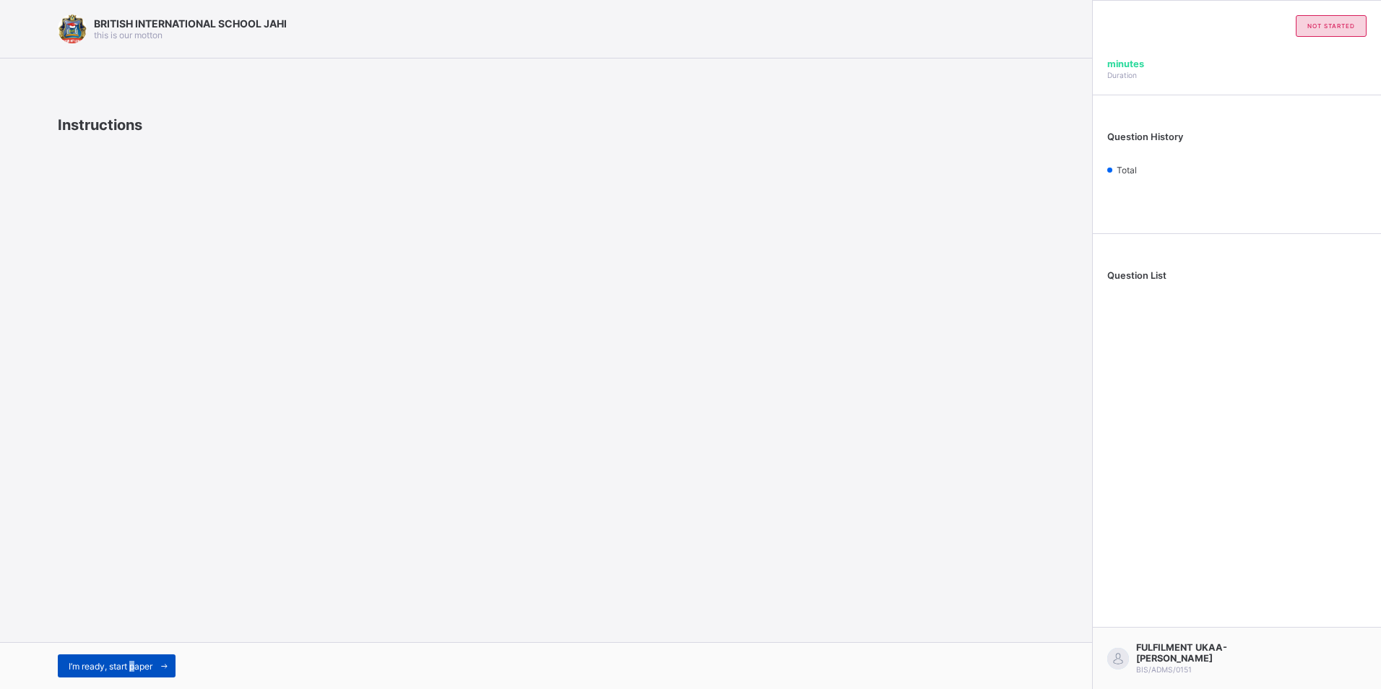
click at [137, 665] on span "I’m ready, start paper" at bounding box center [111, 666] width 84 height 11
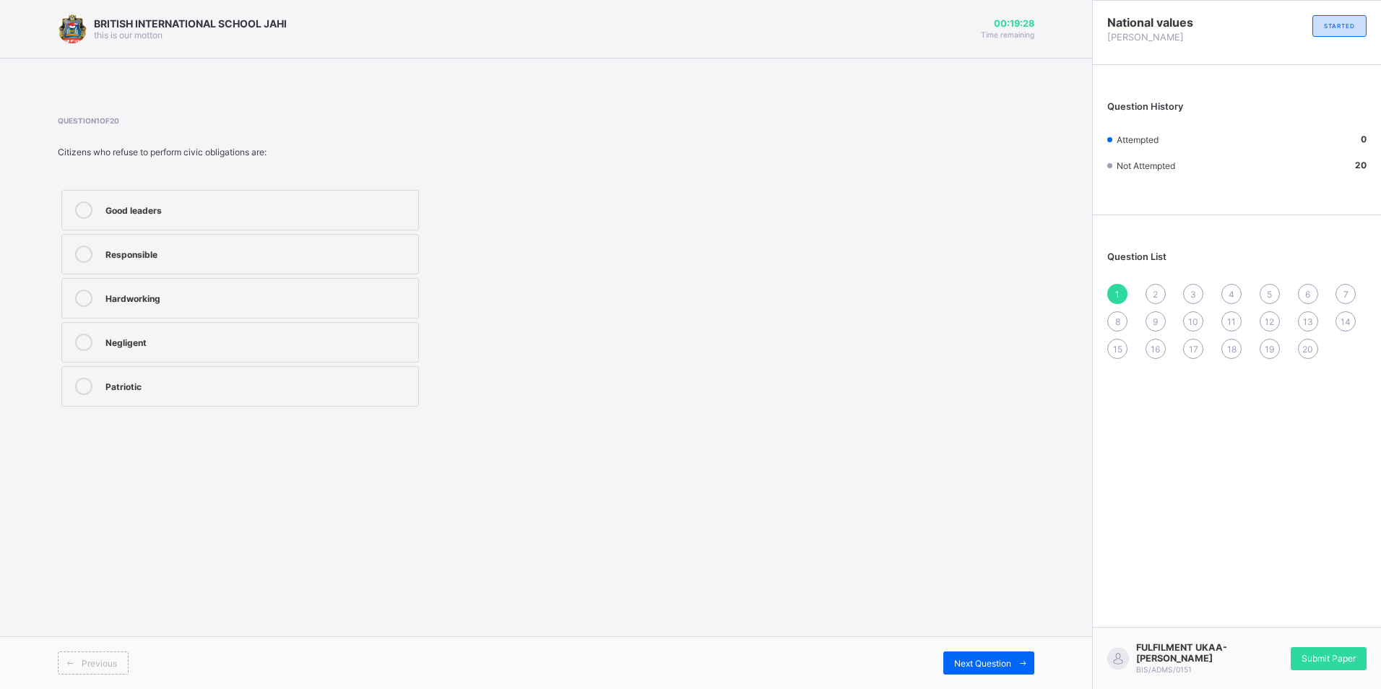
click at [186, 208] on div "Good leaders" at bounding box center [258, 209] width 306 height 14
drag, startPoint x: 979, startPoint y: 652, endPoint x: 978, endPoint y: 639, distance: 13.7
click at [978, 639] on div "Previous Next Question" at bounding box center [546, 662] width 1092 height 53
drag, startPoint x: 978, startPoint y: 639, endPoint x: 950, endPoint y: 667, distance: 39.8
click at [950, 667] on div "Next Question" at bounding box center [988, 663] width 91 height 23
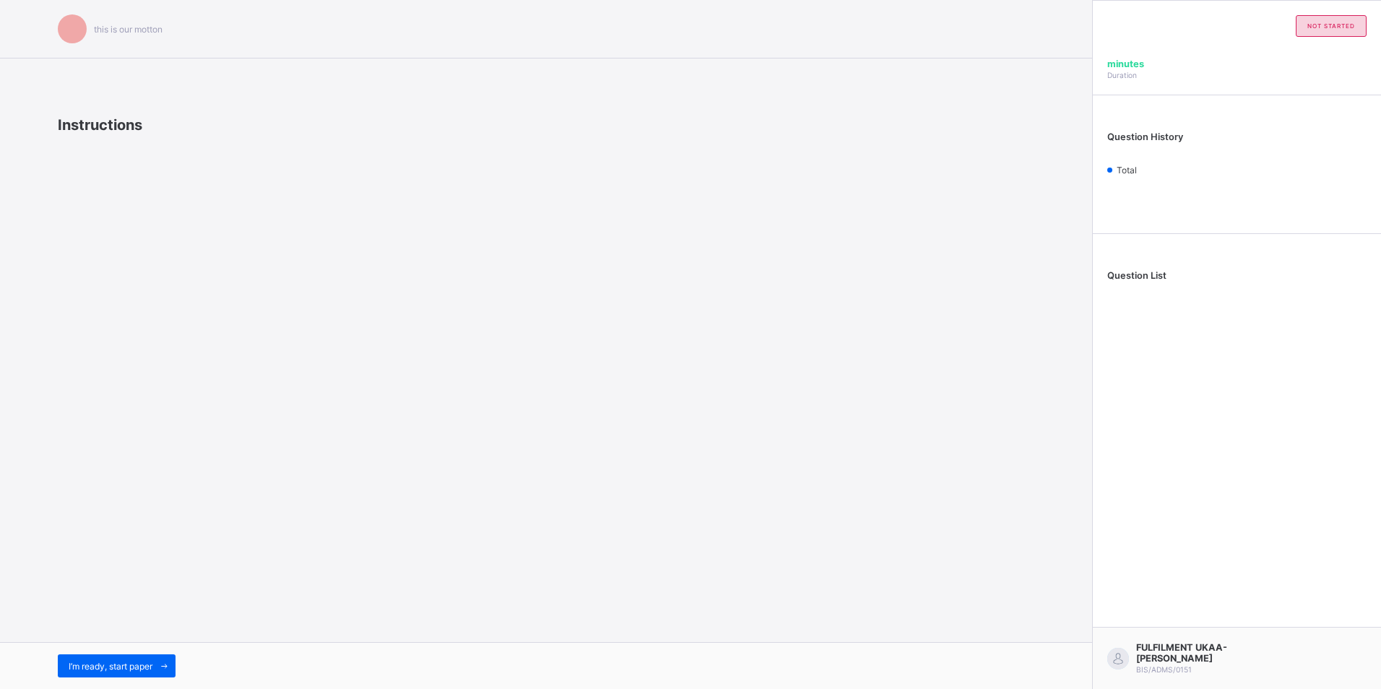
drag, startPoint x: 342, startPoint y: 184, endPoint x: 265, endPoint y: 245, distance: 98.3
click at [265, 245] on div "this is our motton Instructions I’m ready, start paper" at bounding box center [546, 344] width 1092 height 689
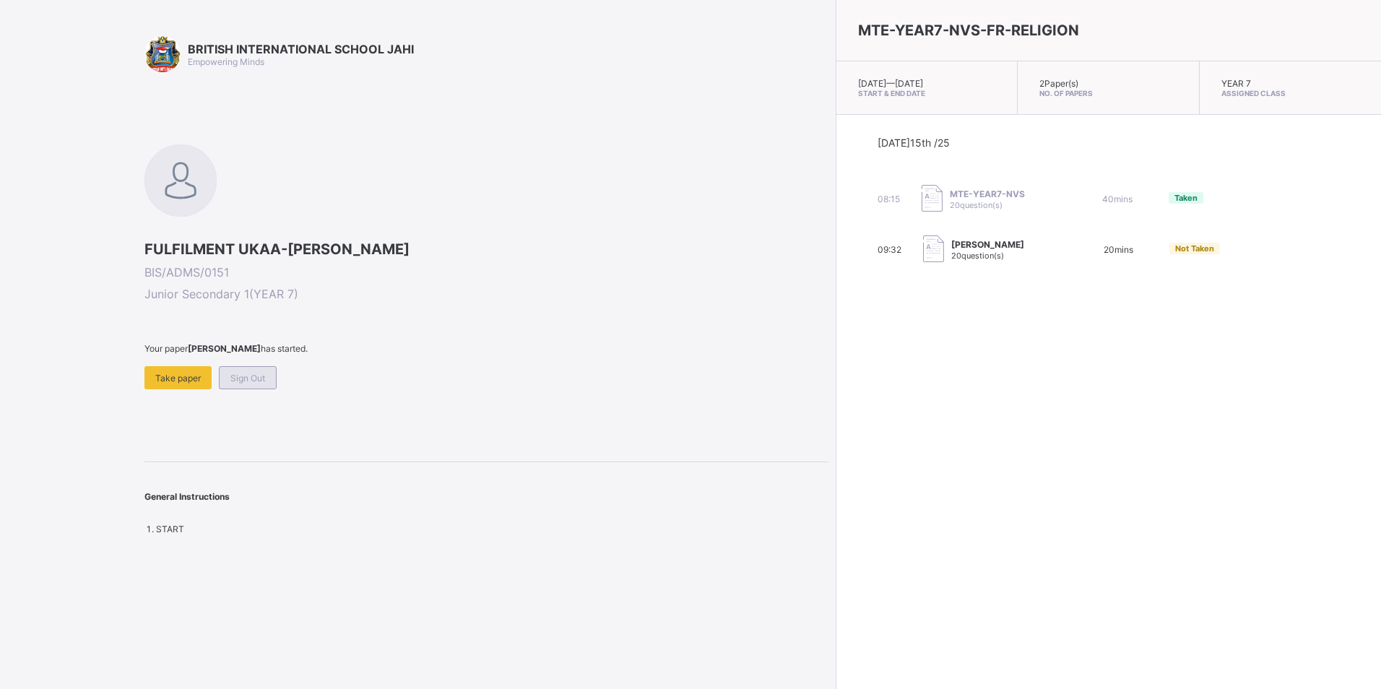
click at [254, 385] on div "Sign Out" at bounding box center [248, 377] width 58 height 23
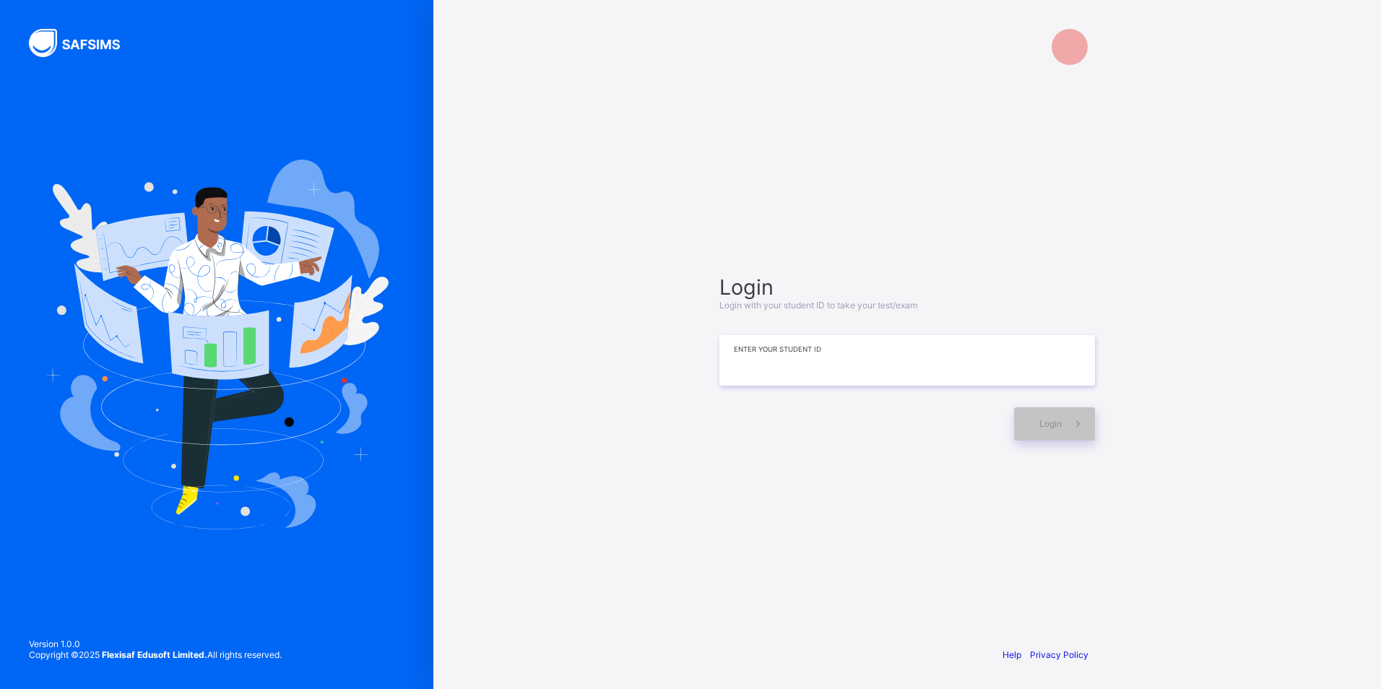
click at [839, 364] on input at bounding box center [907, 360] width 376 height 51
type input "**********"
click at [1036, 425] on div "Login" at bounding box center [1054, 423] width 81 height 33
drag, startPoint x: 1036, startPoint y: 425, endPoint x: 979, endPoint y: 469, distance: 72.1
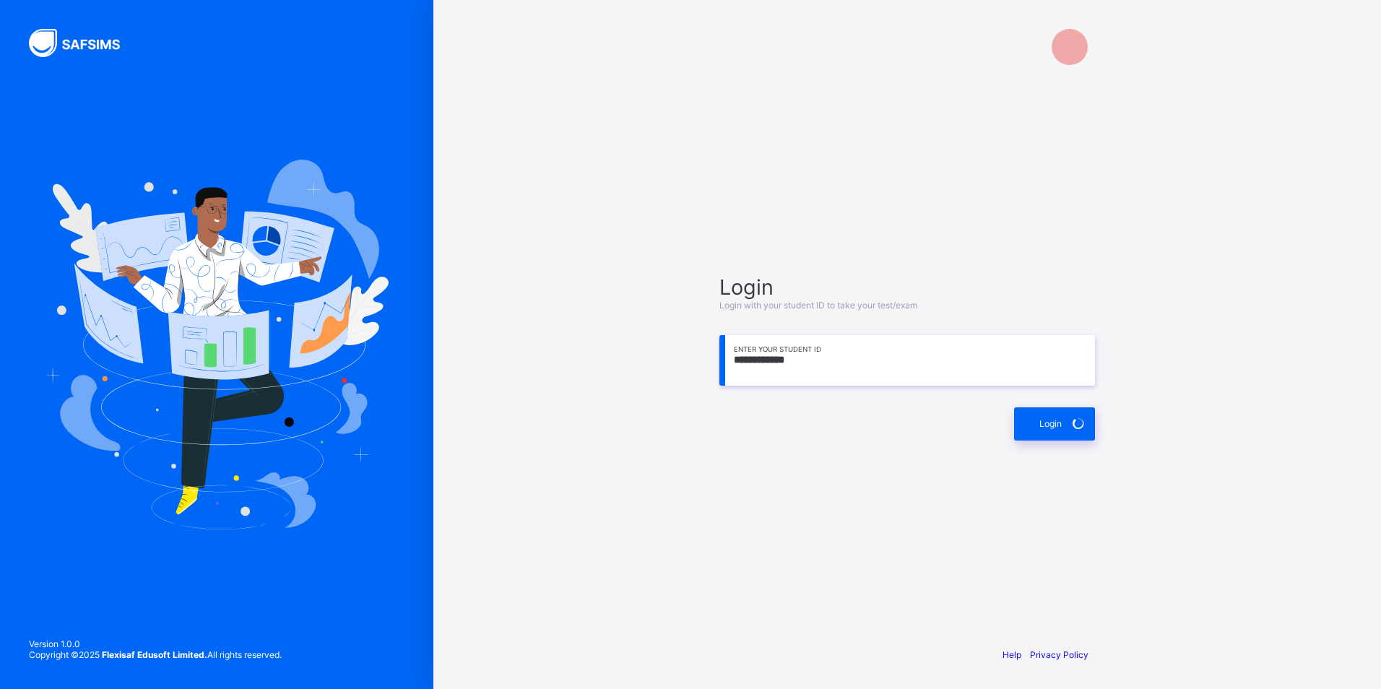
click at [979, 469] on div "**********" at bounding box center [907, 357] width 404 height 498
click at [1060, 422] on span "Login" at bounding box center [1050, 425] width 22 height 11
